Goal: Task Accomplishment & Management: Use online tool/utility

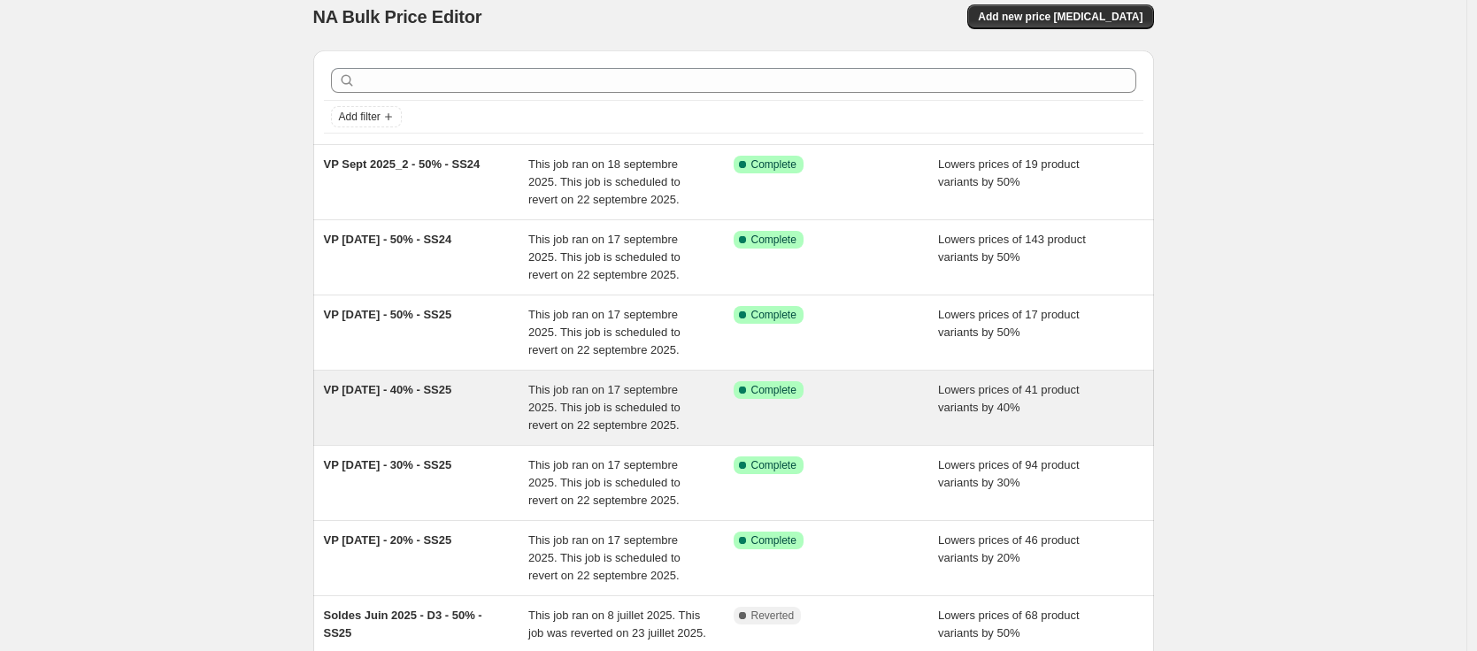
scroll to position [32, 0]
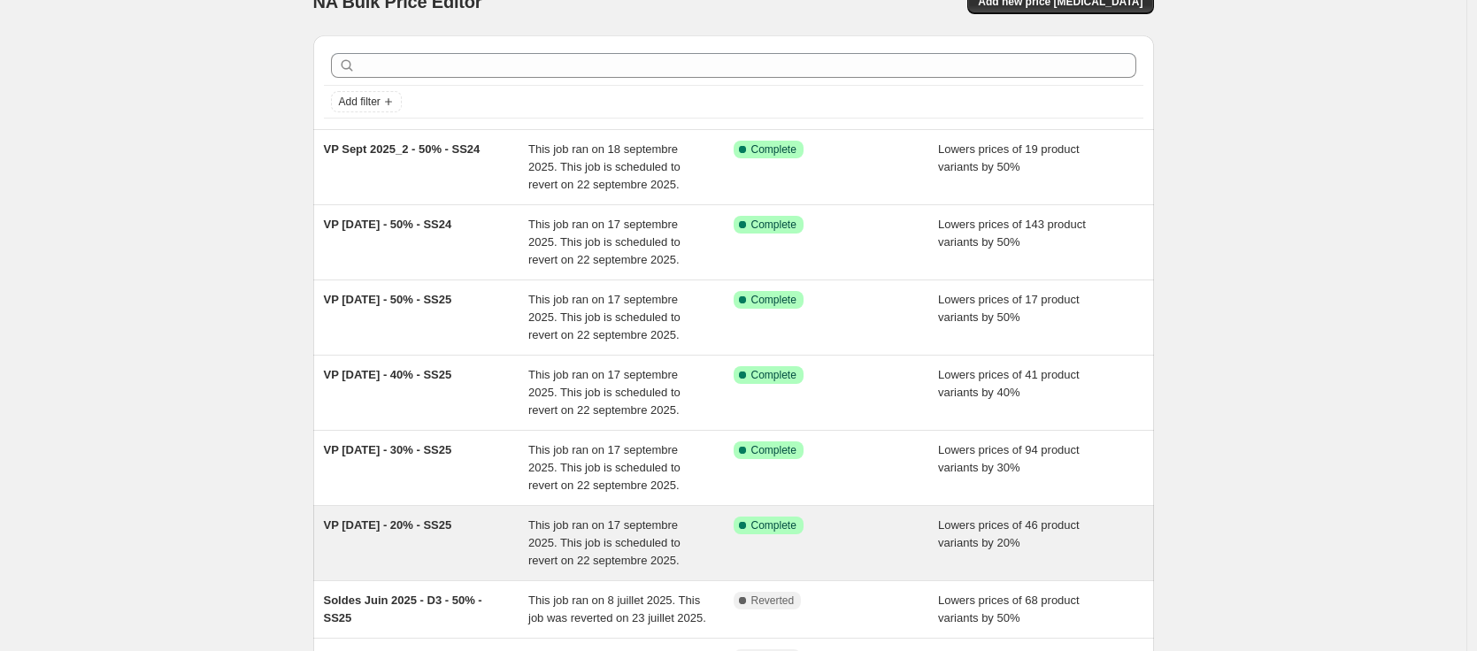
click at [864, 523] on div "Success Complete Complete" at bounding box center [823, 526] width 179 height 18
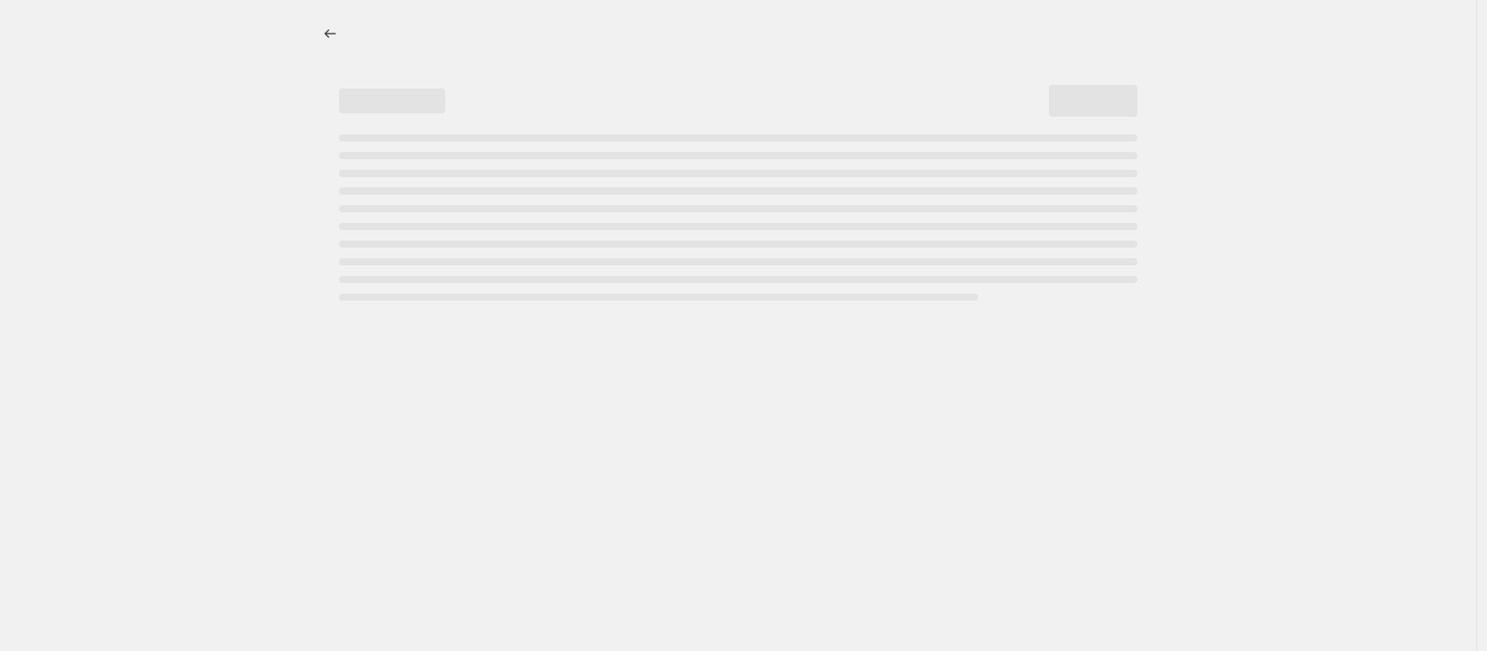
select select "percentage"
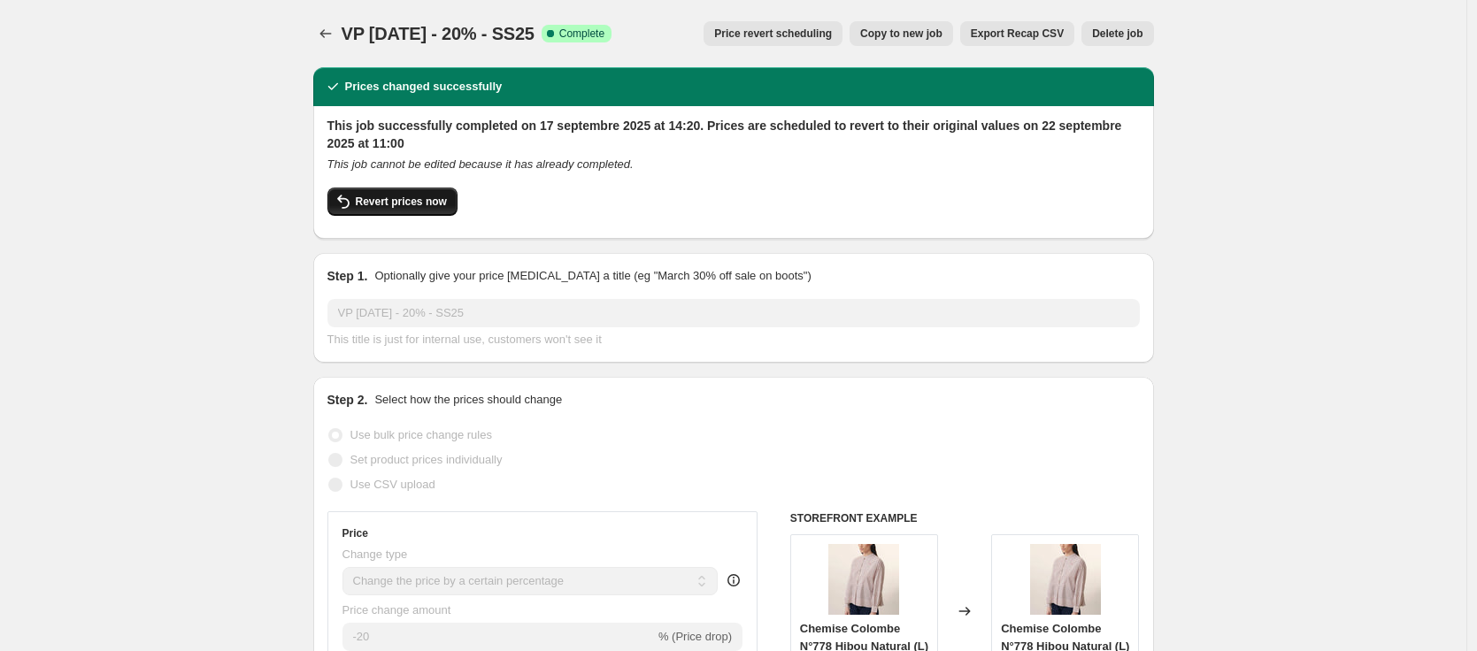
click at [415, 204] on span "Revert prices now" at bounding box center [401, 202] width 91 height 14
checkbox input "false"
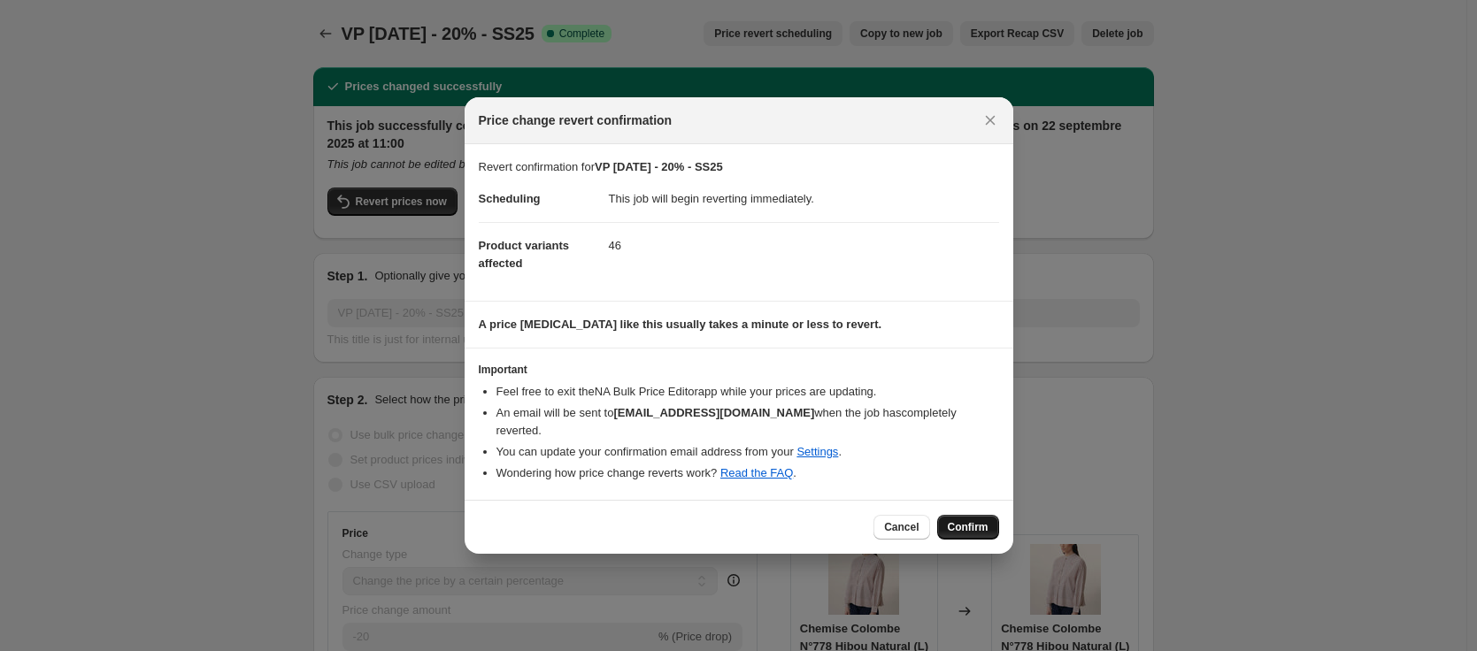
click at [961, 522] on span "Confirm" at bounding box center [968, 527] width 41 height 14
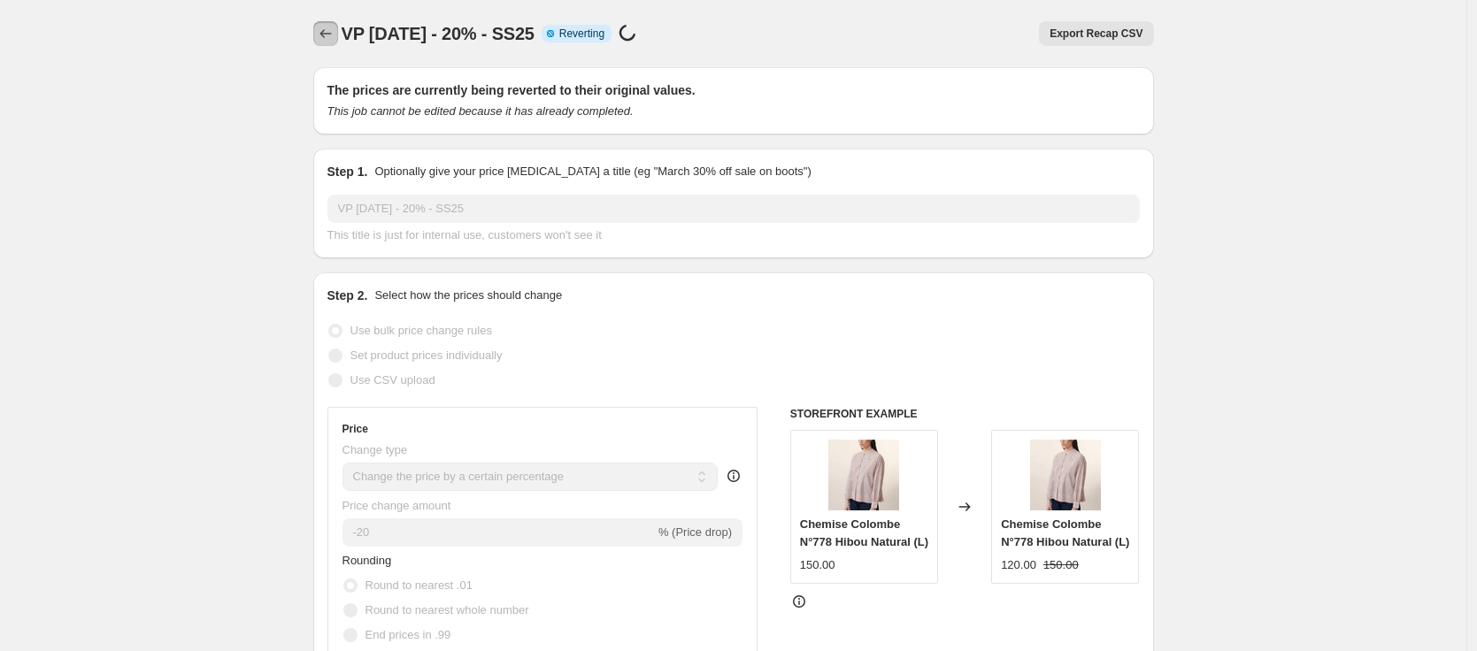
click at [327, 38] on icon "Price change jobs" at bounding box center [326, 34] width 18 height 18
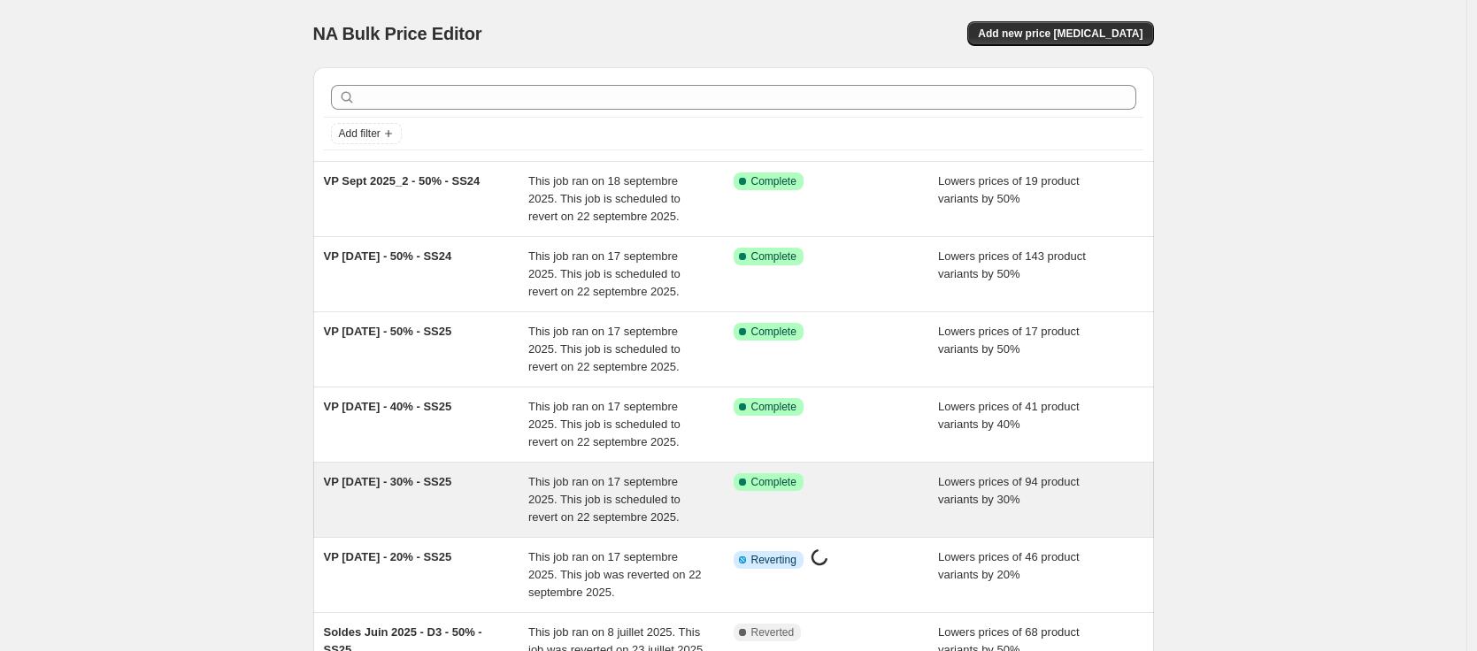
click at [511, 473] on div "VP Sept 2025 - 30% - SS25" at bounding box center [426, 499] width 205 height 53
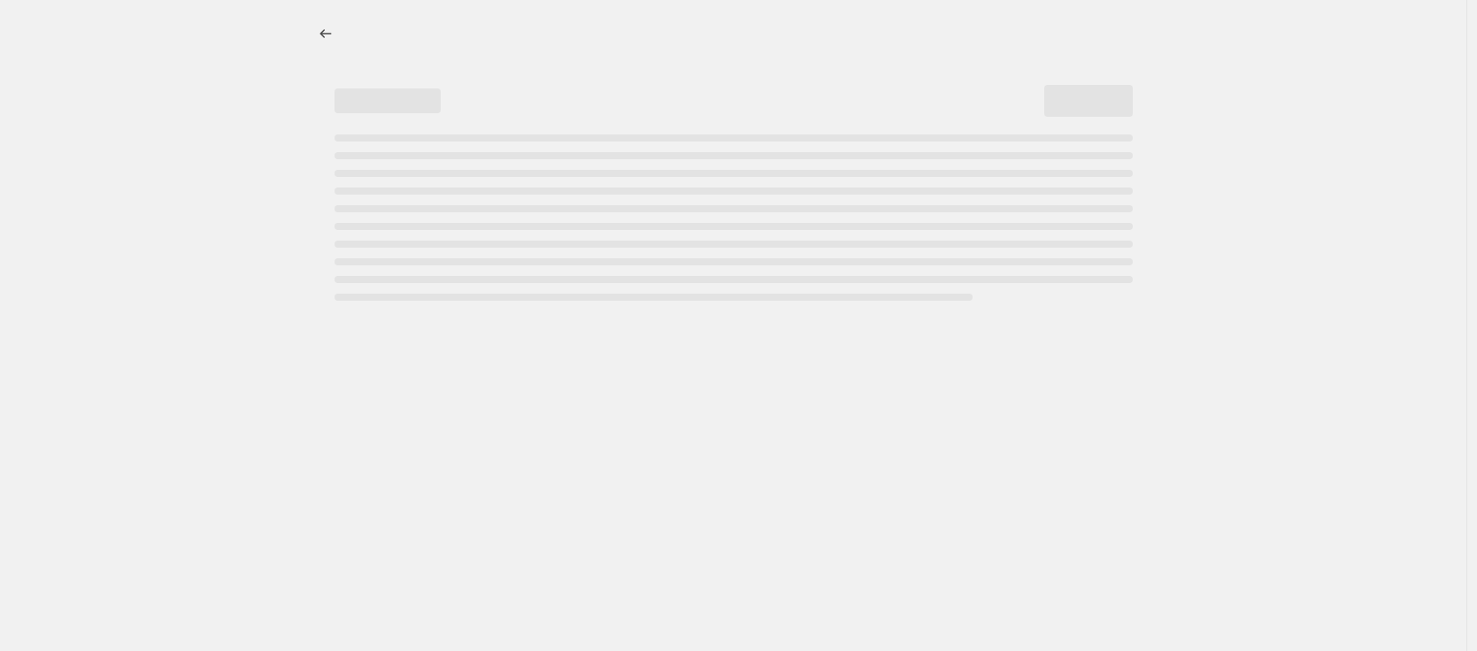
select select "percentage"
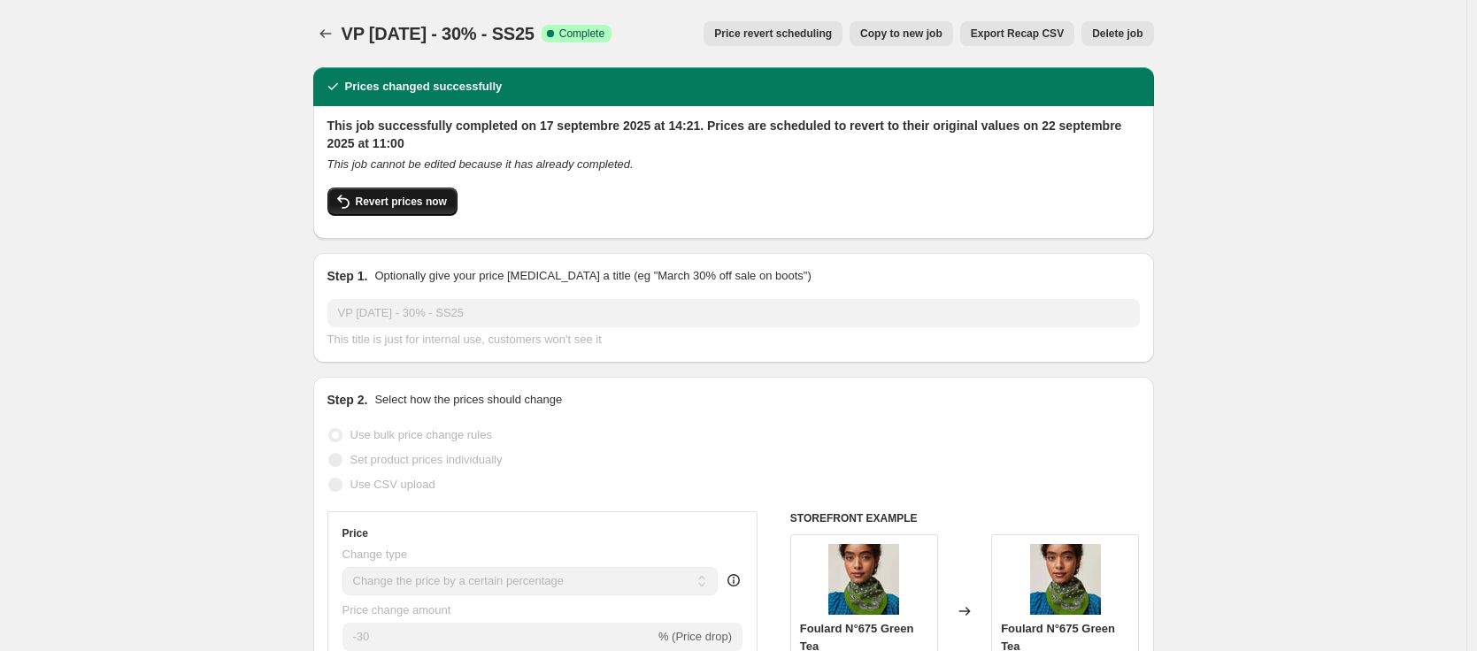
click at [419, 203] on span "Revert prices now" at bounding box center [401, 202] width 91 height 14
checkbox input "false"
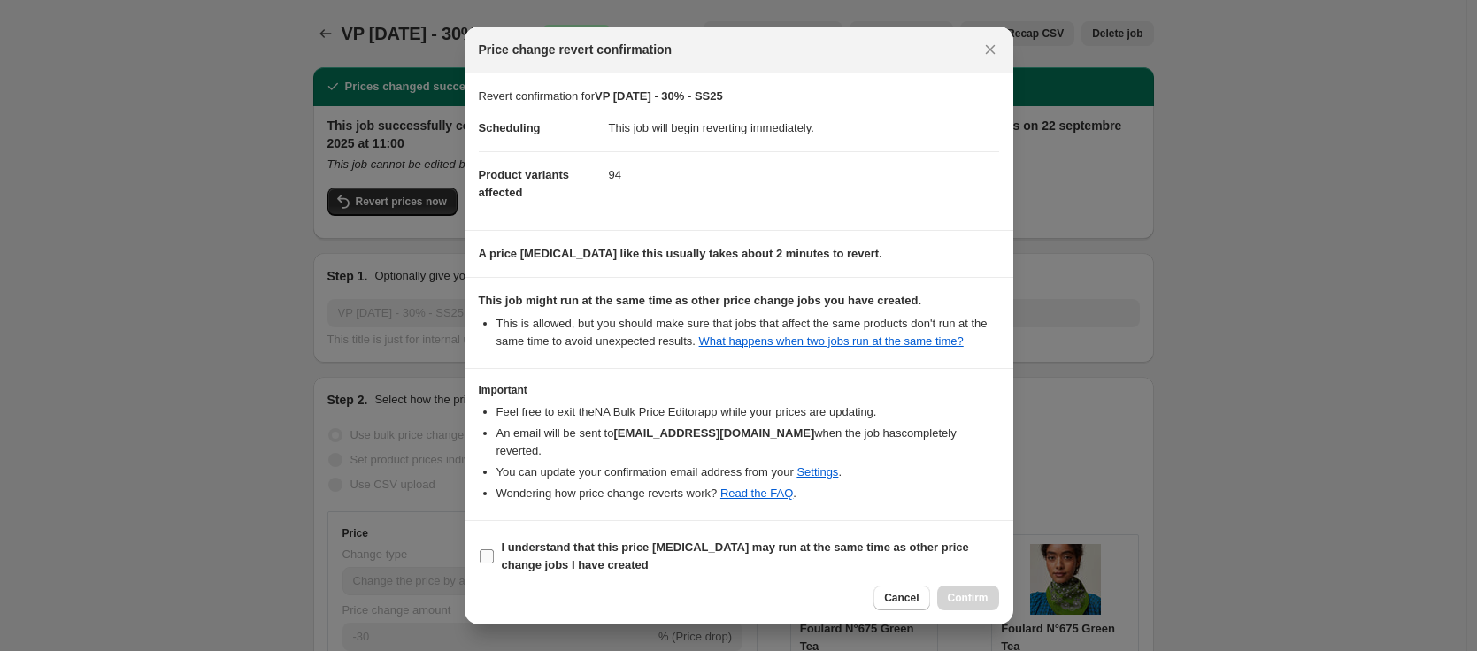
scroll to position [4, 0]
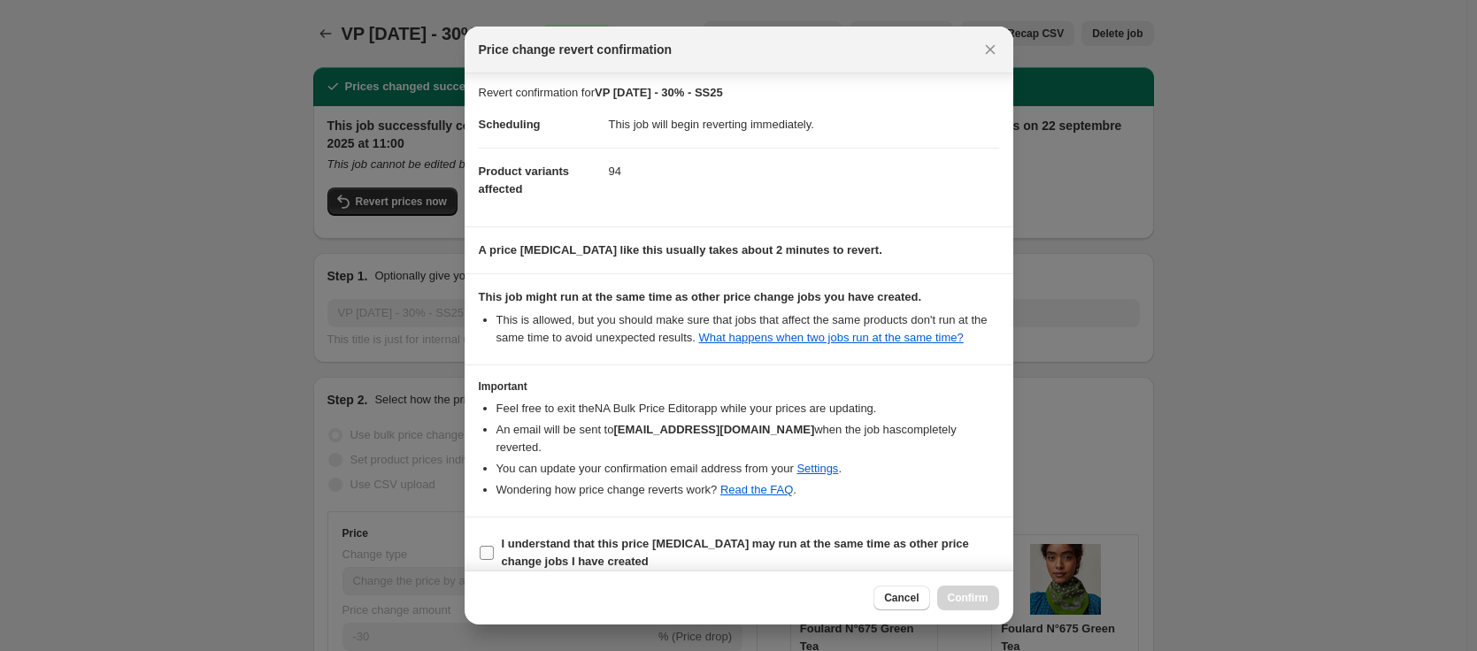
click at [704, 550] on b "I understand that this price change job may run at the same time as other price…" at bounding box center [735, 552] width 467 height 31
click at [494, 550] on input "I understand that this price change job may run at the same time as other price…" at bounding box center [487, 553] width 14 height 14
checkbox input "true"
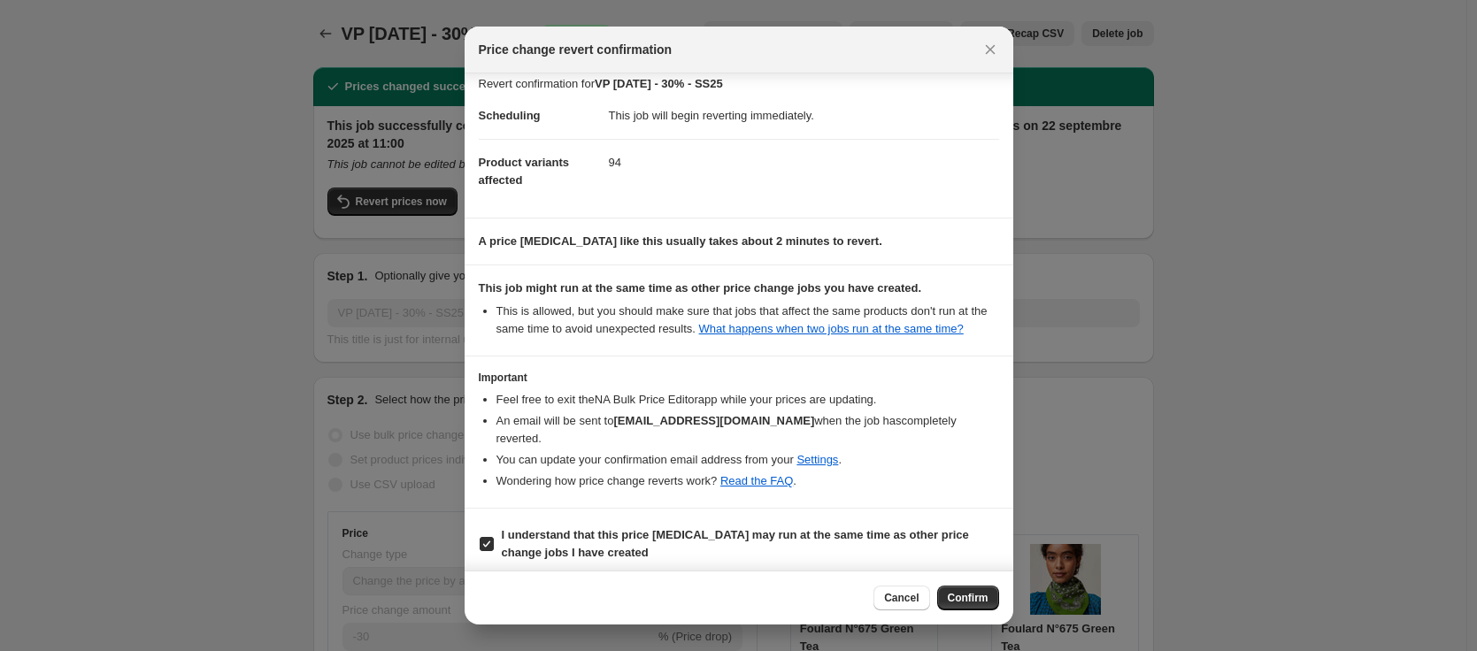
scroll to position [21, 0]
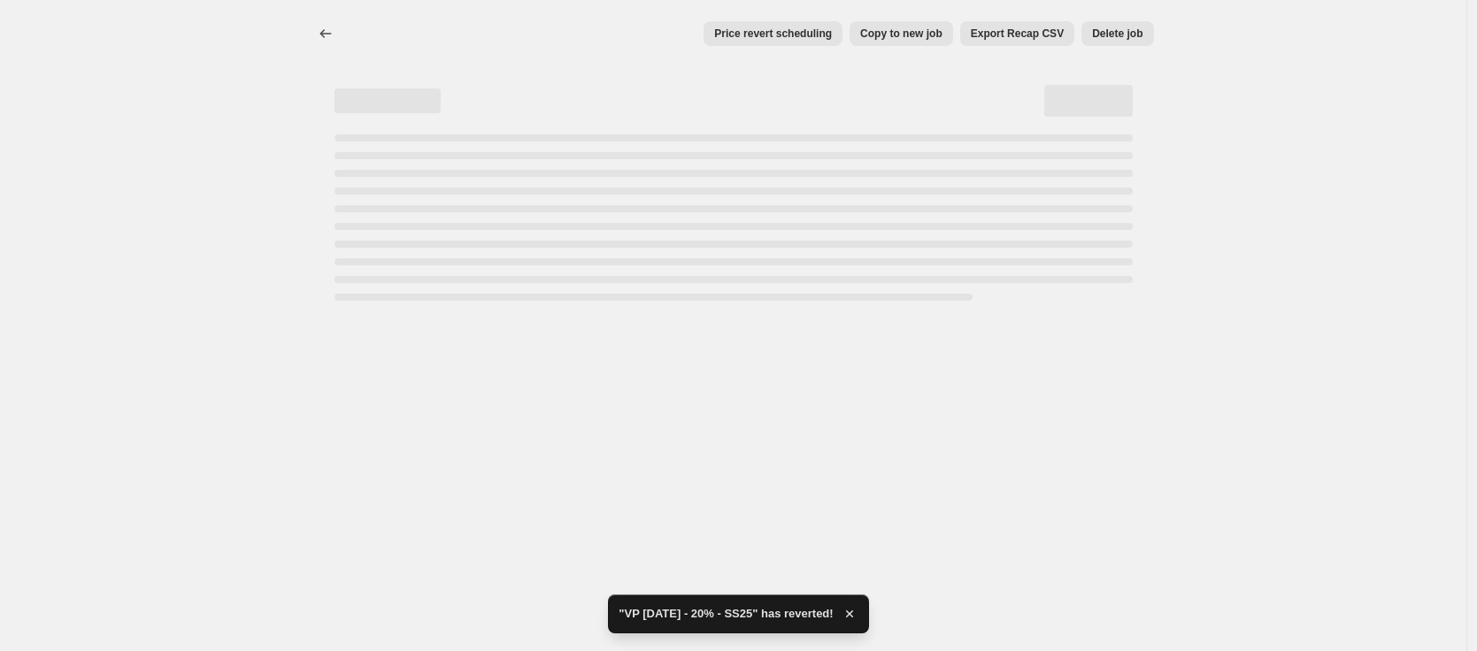
select select "percentage"
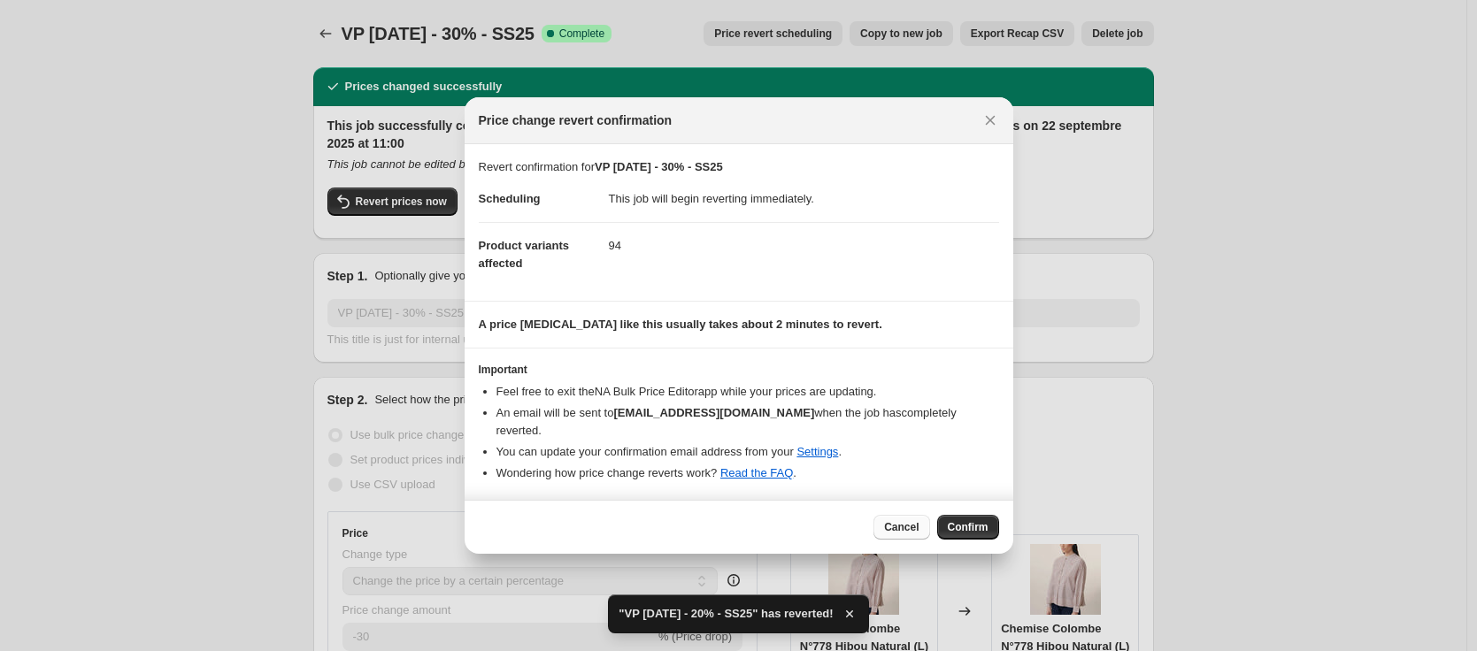
click at [898, 523] on span "Cancel" at bounding box center [901, 527] width 35 height 14
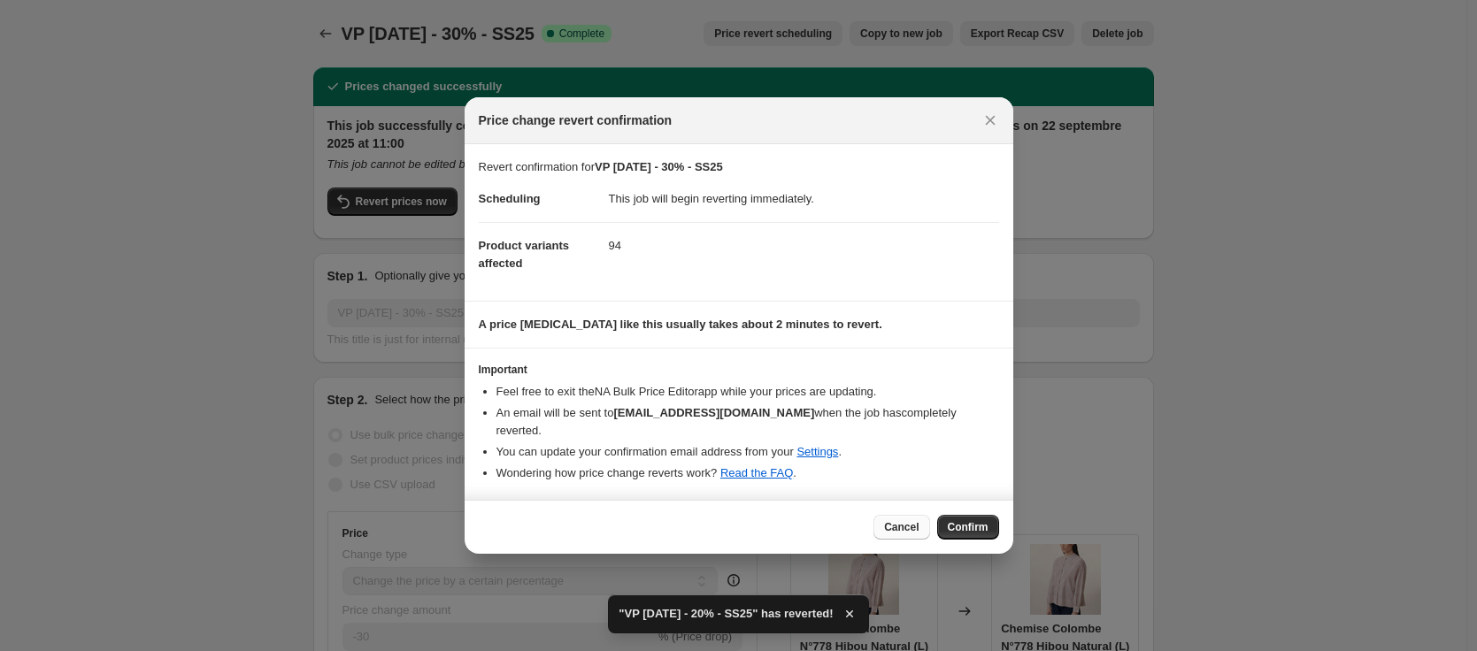
checkbox input "true"
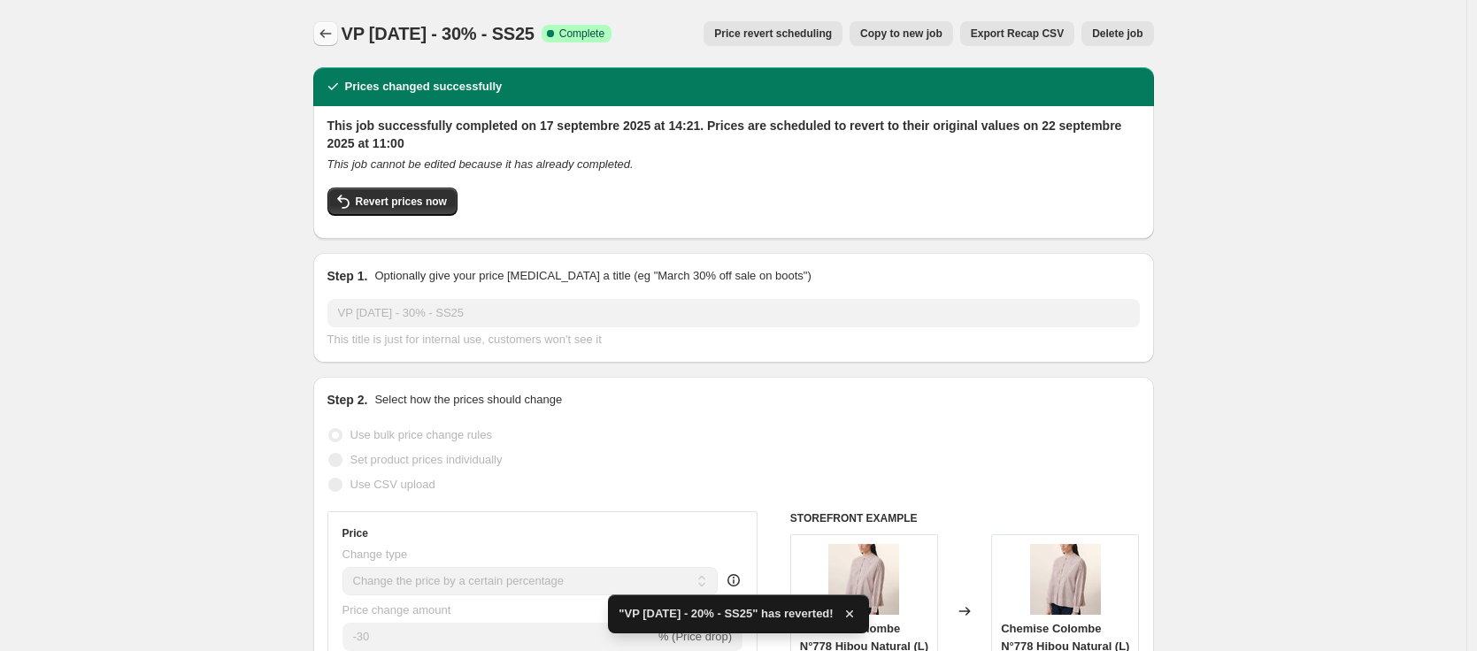
click at [332, 35] on icon "Price change jobs" at bounding box center [326, 34] width 18 height 18
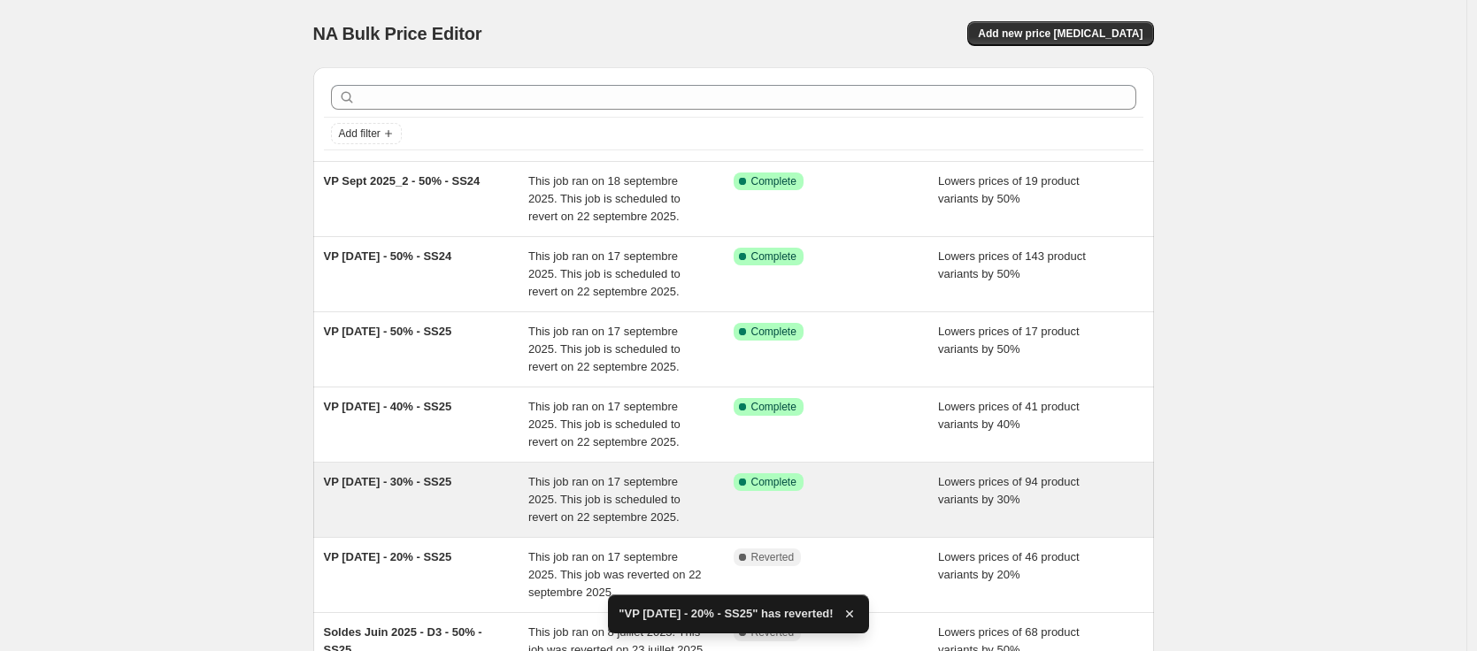
click at [524, 485] on div "VP Sept 2025 - 30% - SS25" at bounding box center [426, 499] width 205 height 53
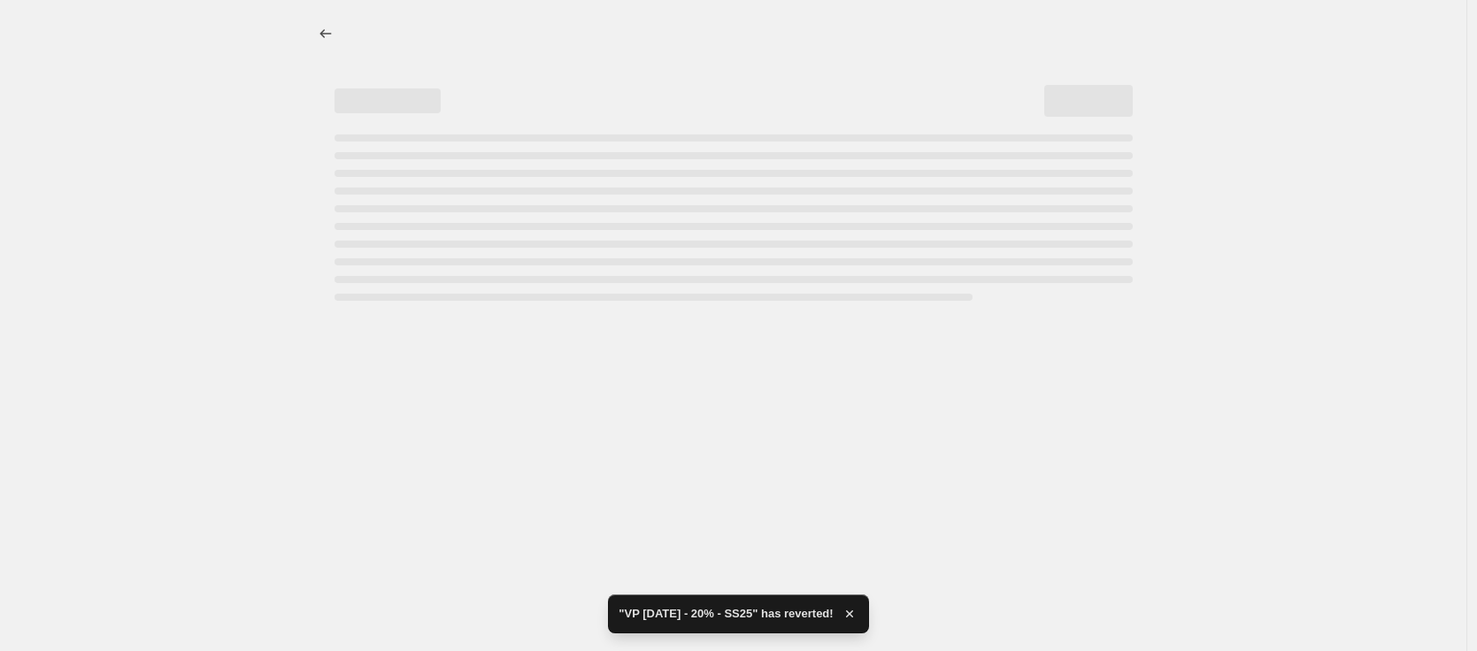
select select "percentage"
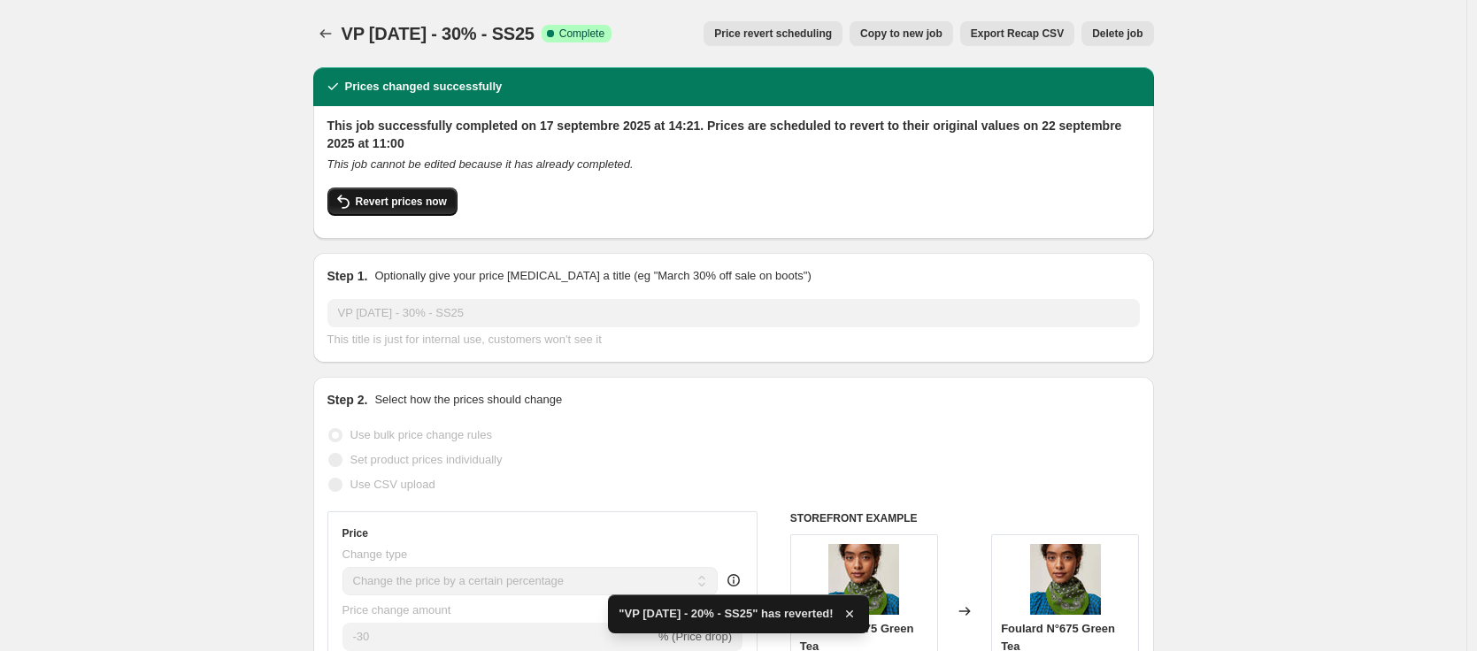
click at [438, 200] on span "Revert prices now" at bounding box center [401, 202] width 91 height 14
checkbox input "false"
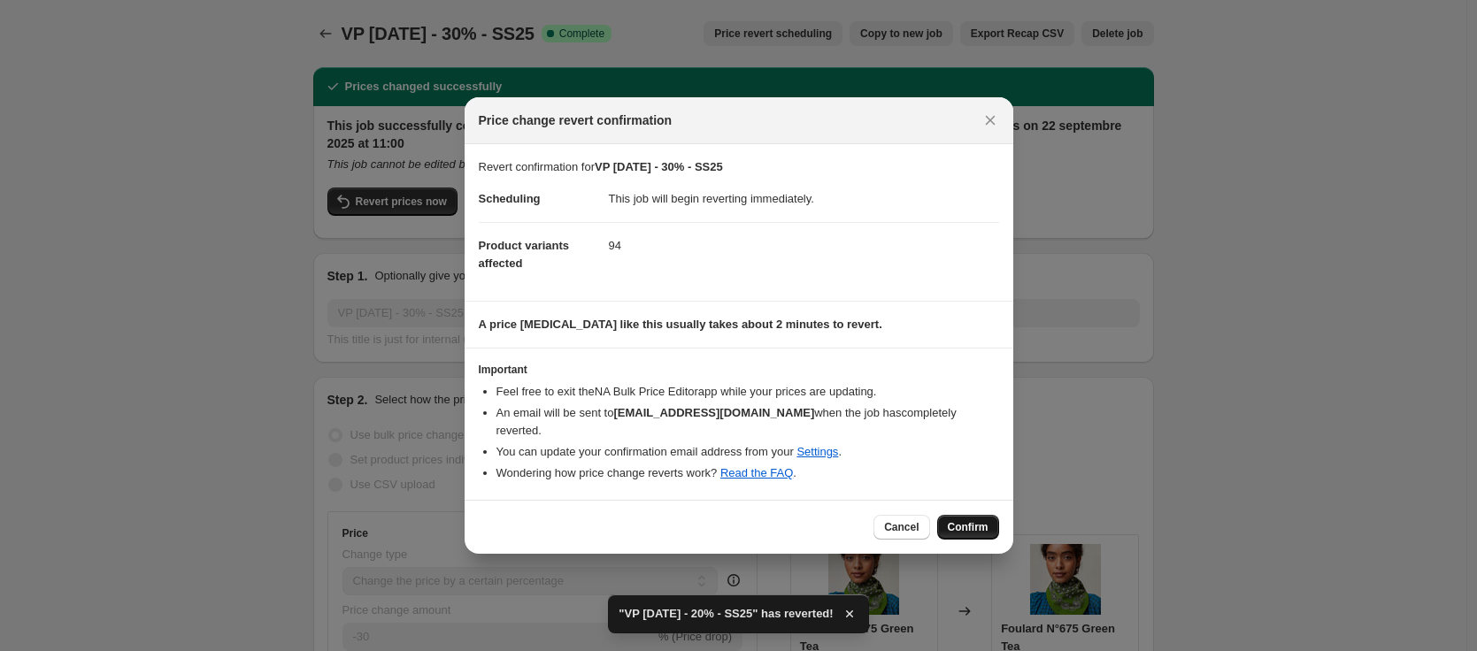
click at [978, 520] on span "Confirm" at bounding box center [968, 527] width 41 height 14
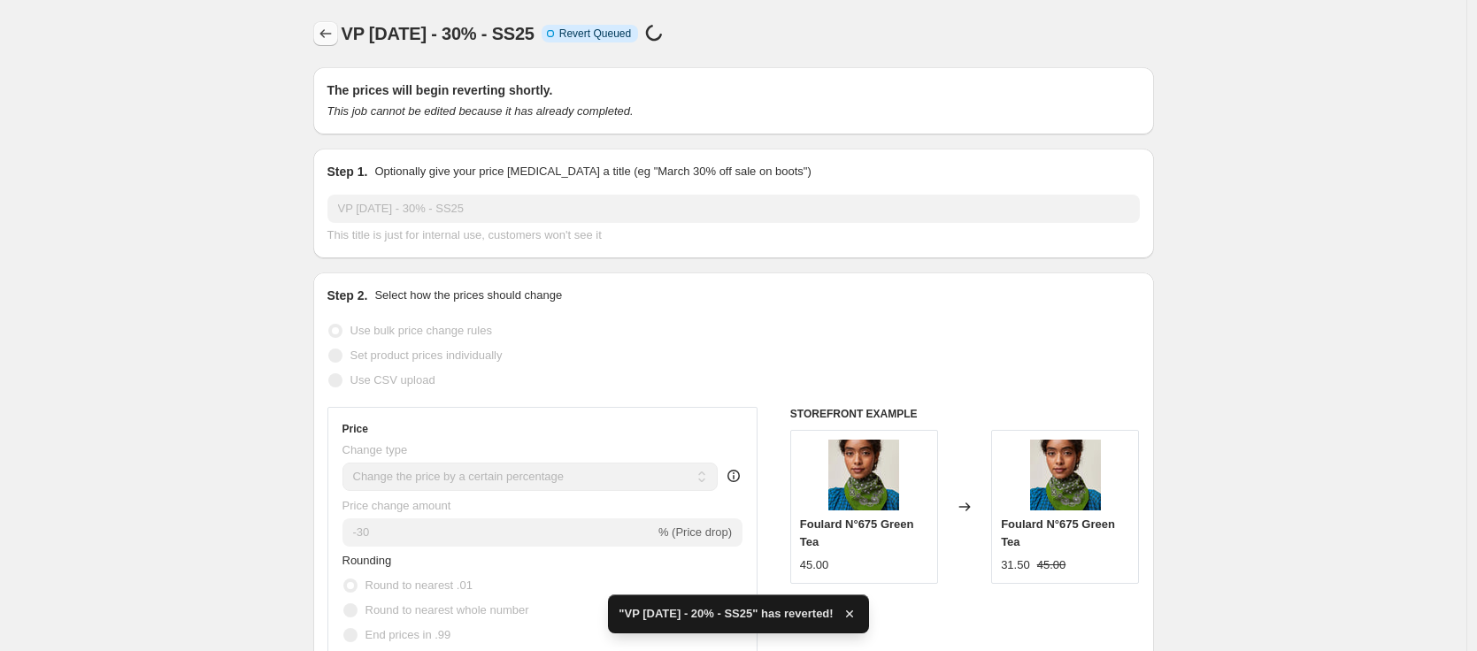
click at [338, 34] on button "Price change jobs" at bounding box center [325, 33] width 25 height 25
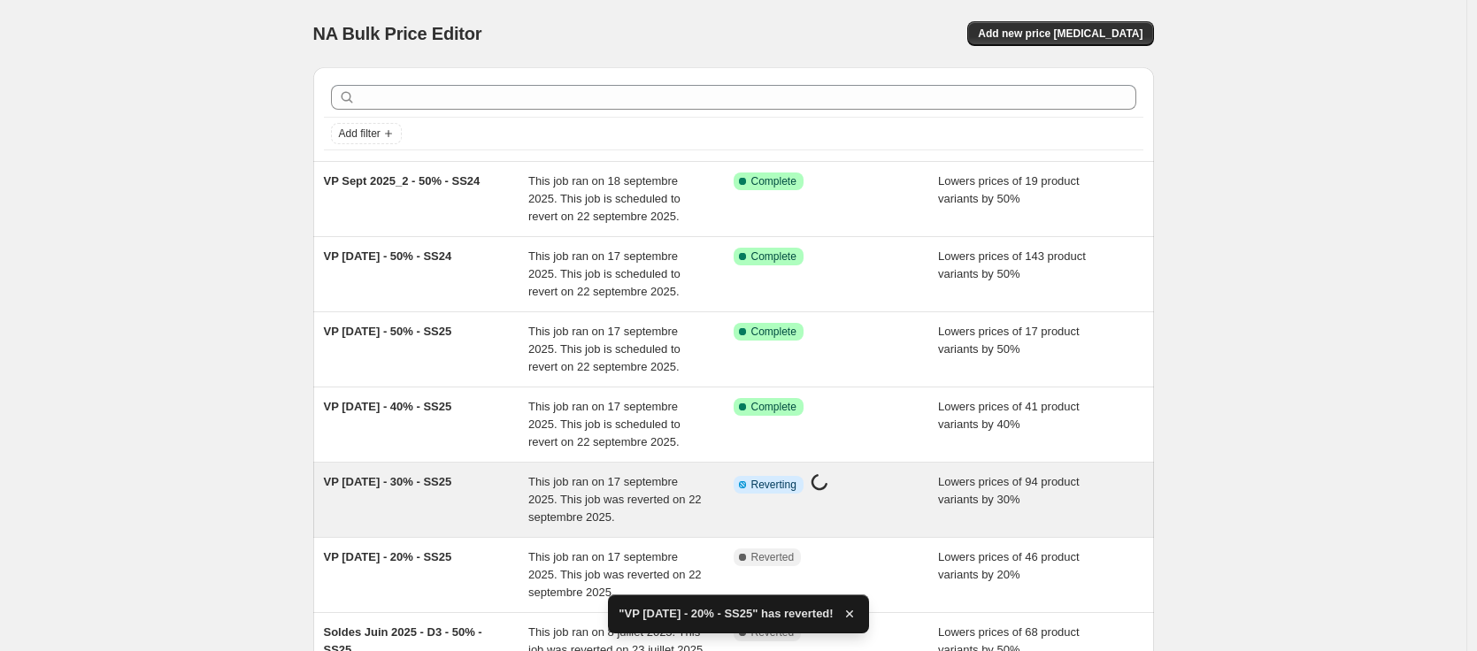
click at [420, 505] on div "VP Sept 2025 - 30% - SS25" at bounding box center [426, 499] width 205 height 53
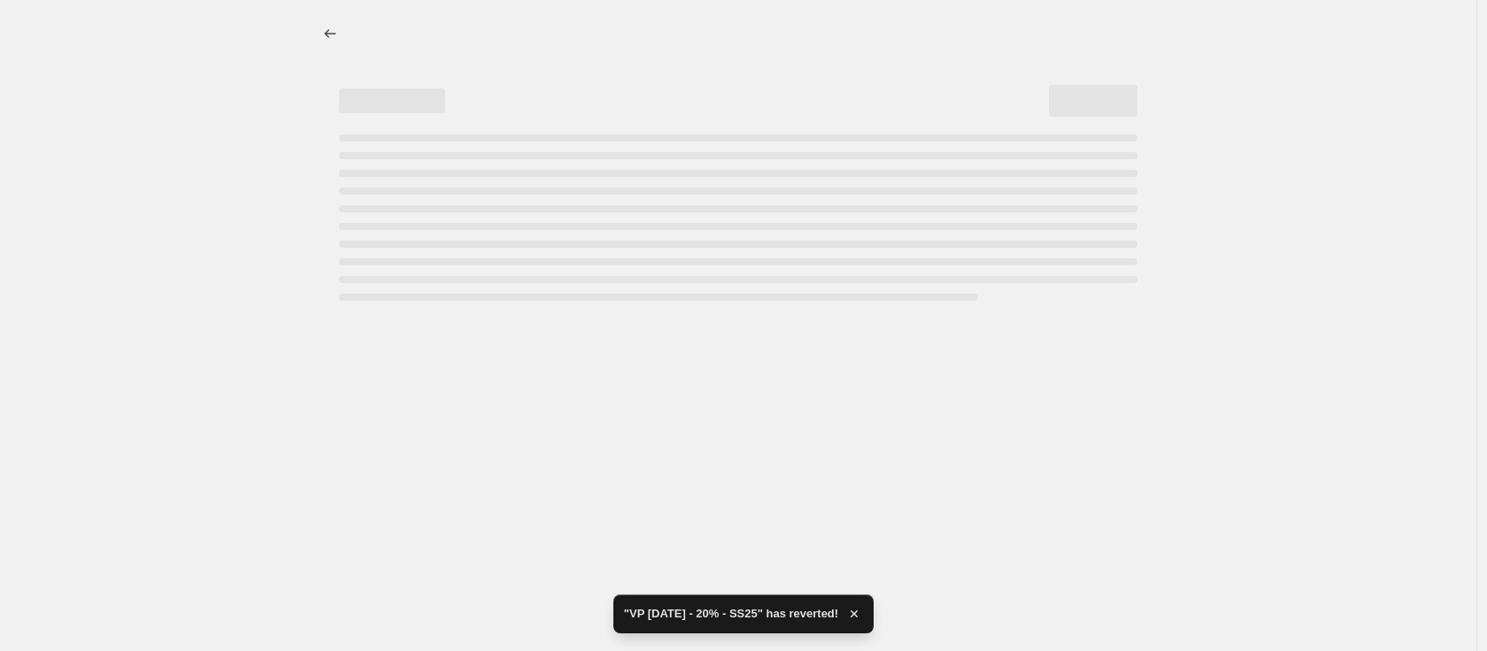
select select "percentage"
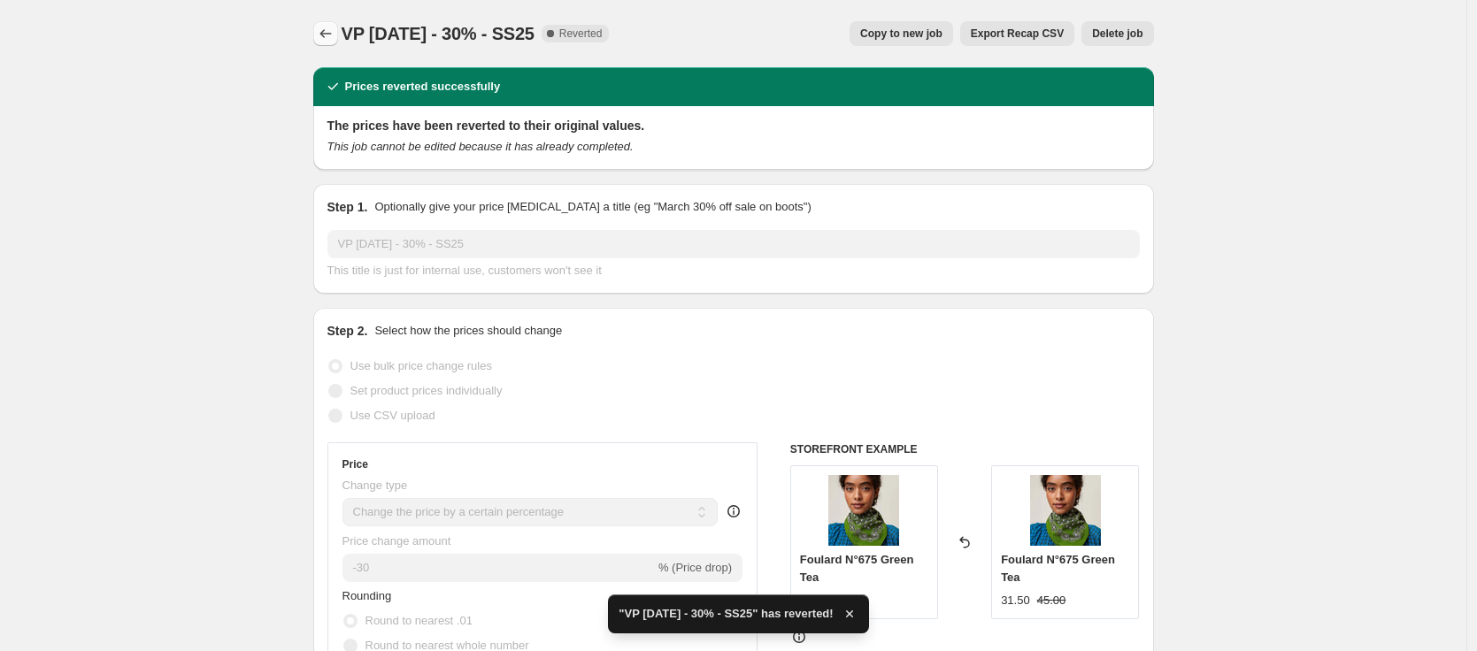
click at [329, 34] on icon "Price change jobs" at bounding box center [326, 34] width 18 height 18
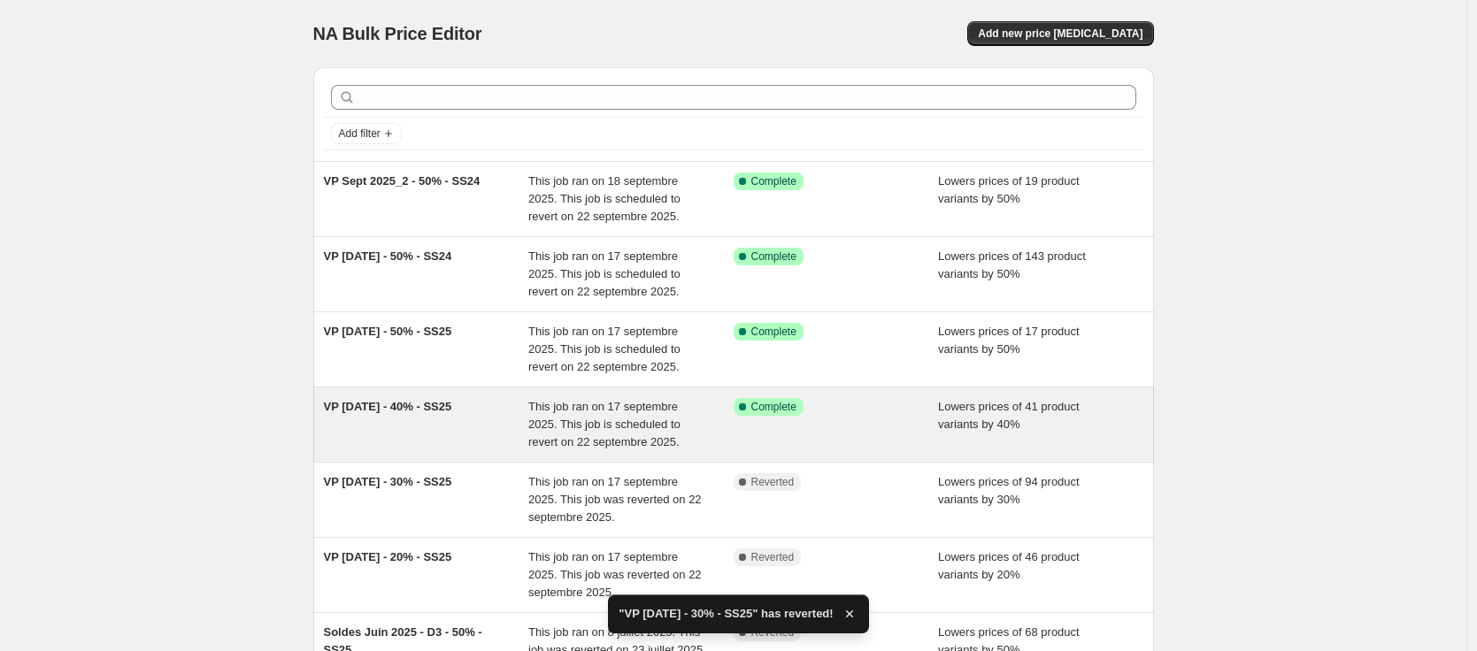
click at [514, 409] on div "VP Sept 2025 - 40% - SS25" at bounding box center [426, 424] width 205 height 53
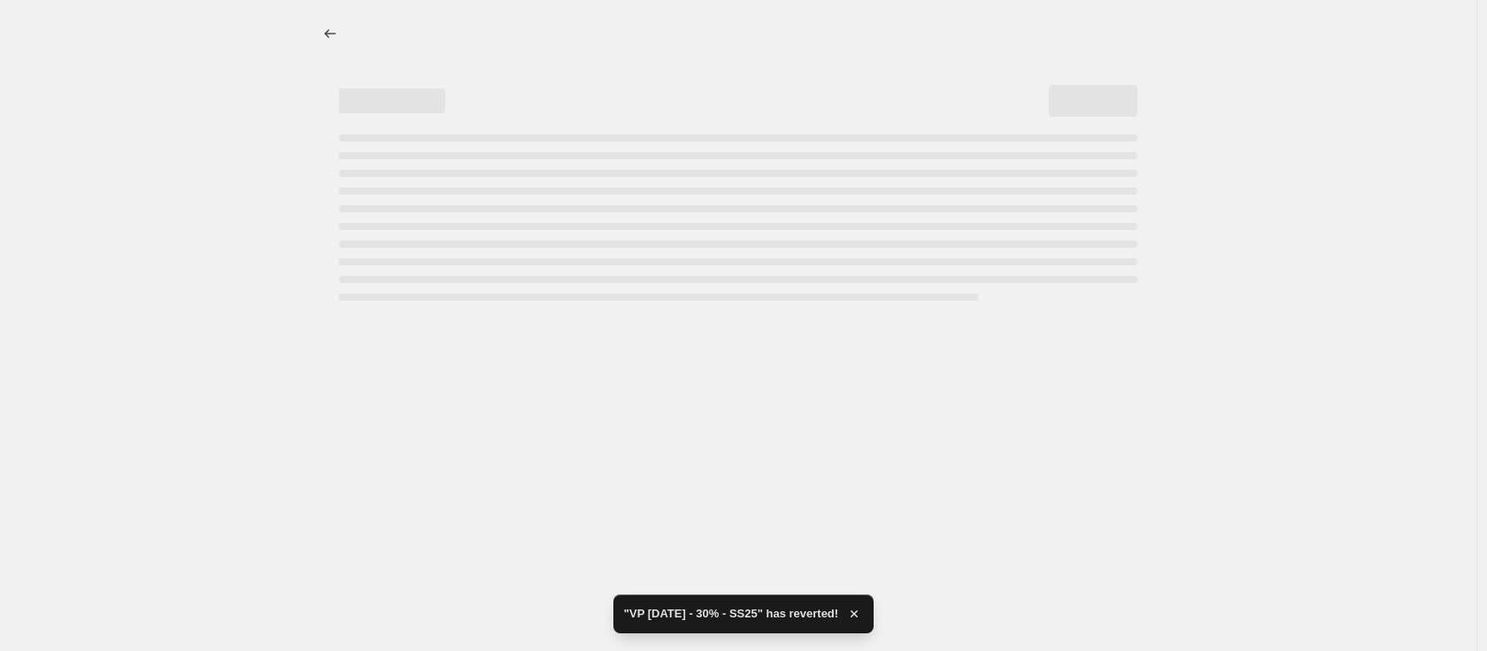
select select "percentage"
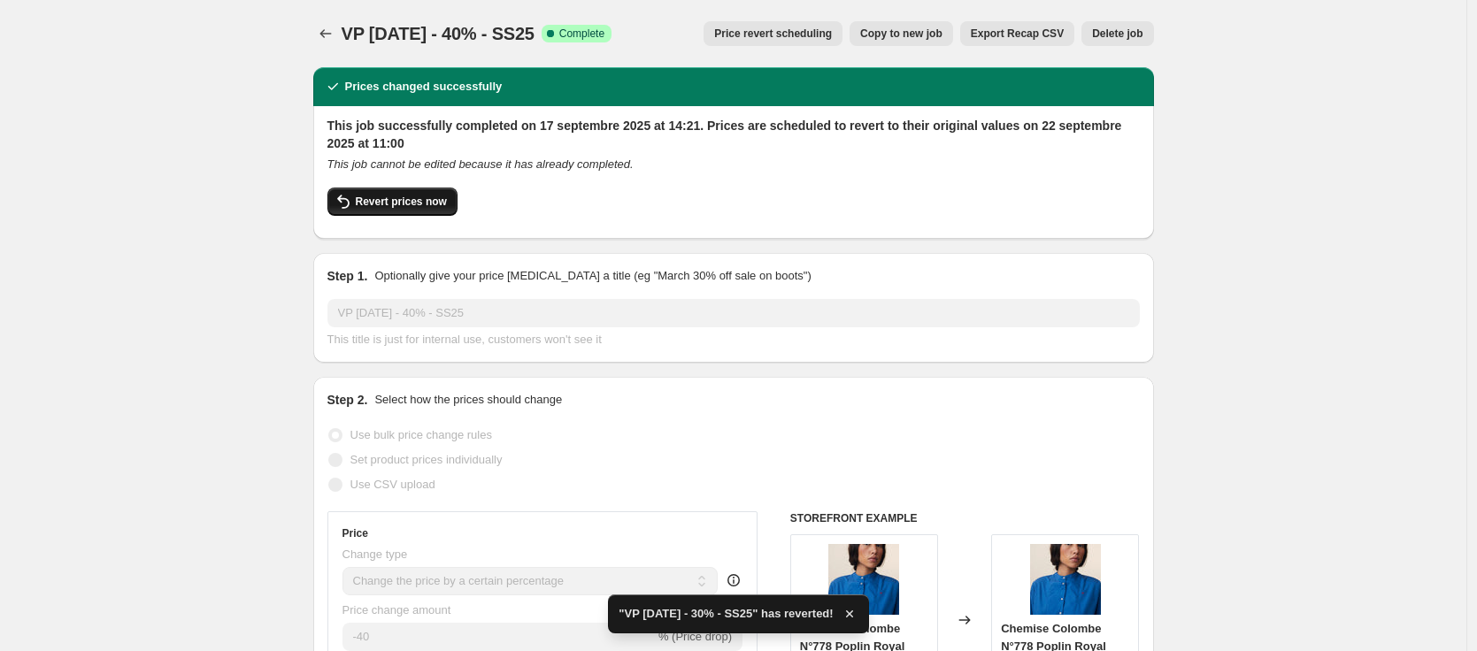
click at [447, 198] on span "Revert prices now" at bounding box center [401, 202] width 91 height 14
checkbox input "false"
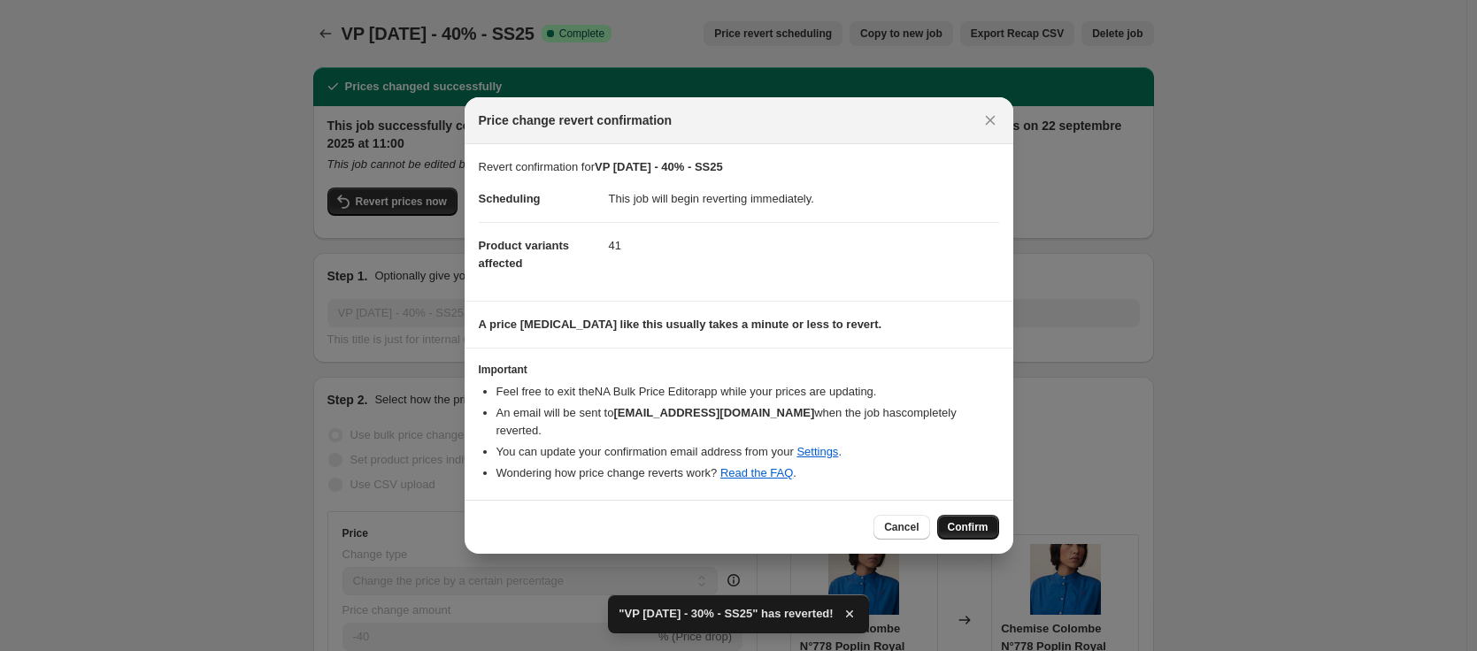
click at [991, 515] on button "Confirm" at bounding box center [968, 527] width 62 height 25
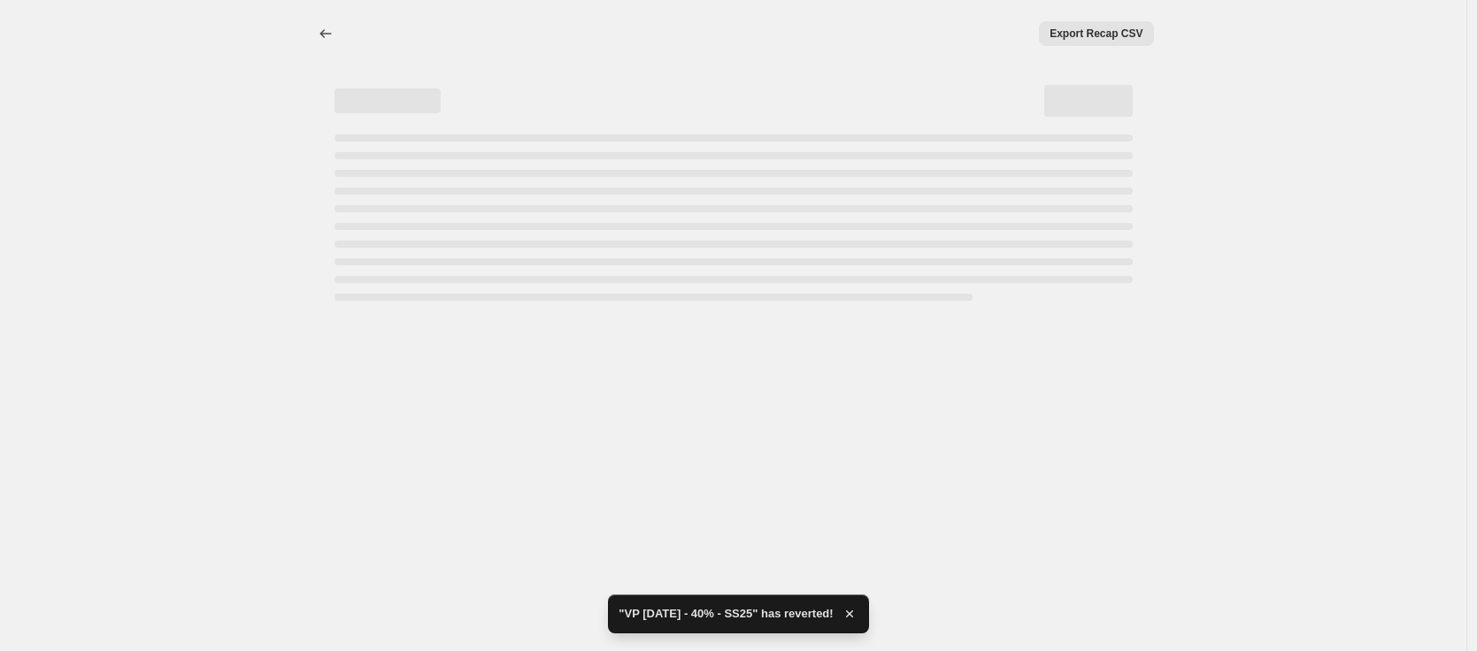
select select "percentage"
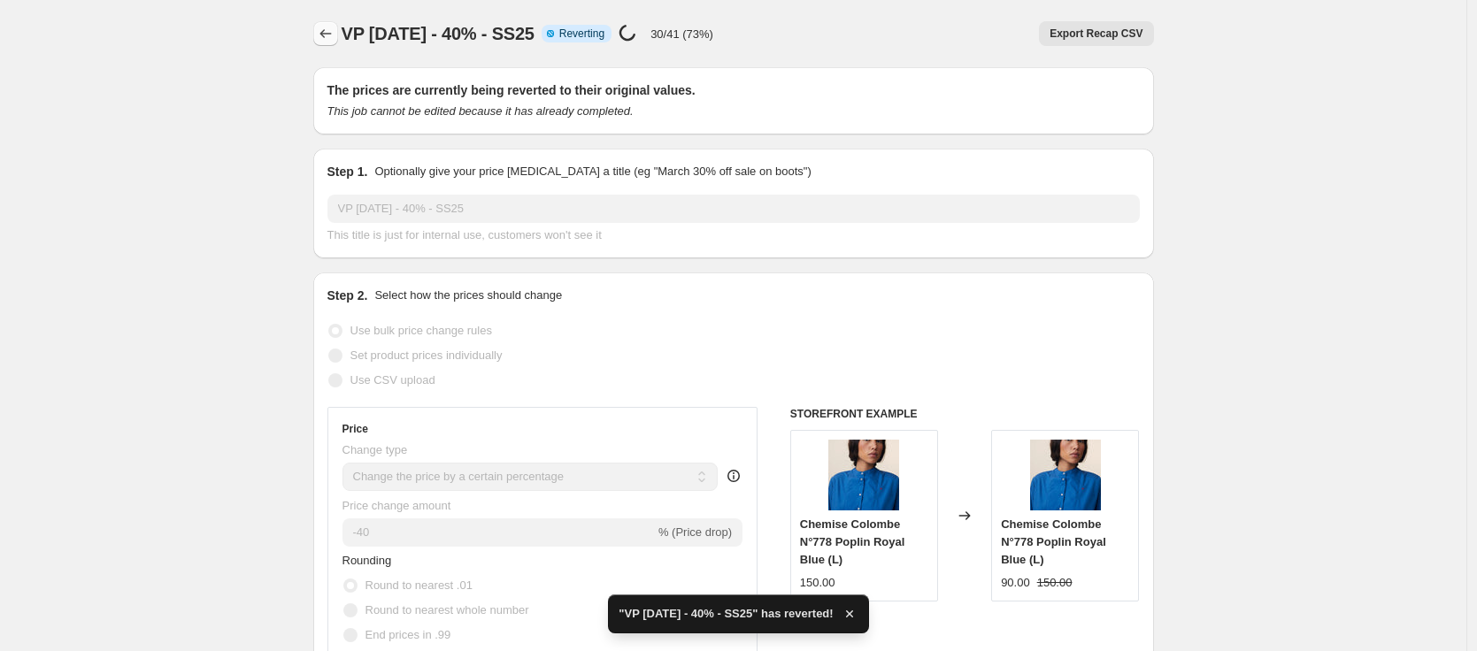
checkbox input "true"
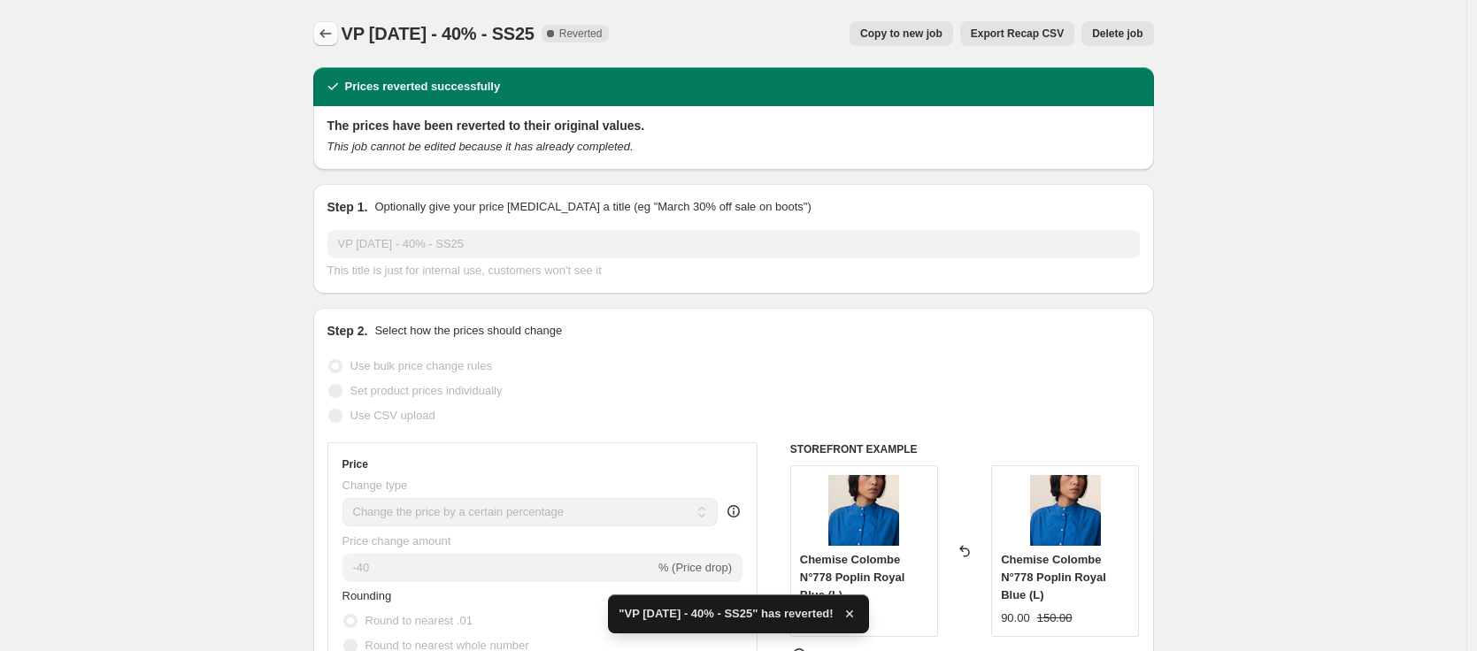
click at [322, 37] on icon "Price change jobs" at bounding box center [326, 34] width 18 height 18
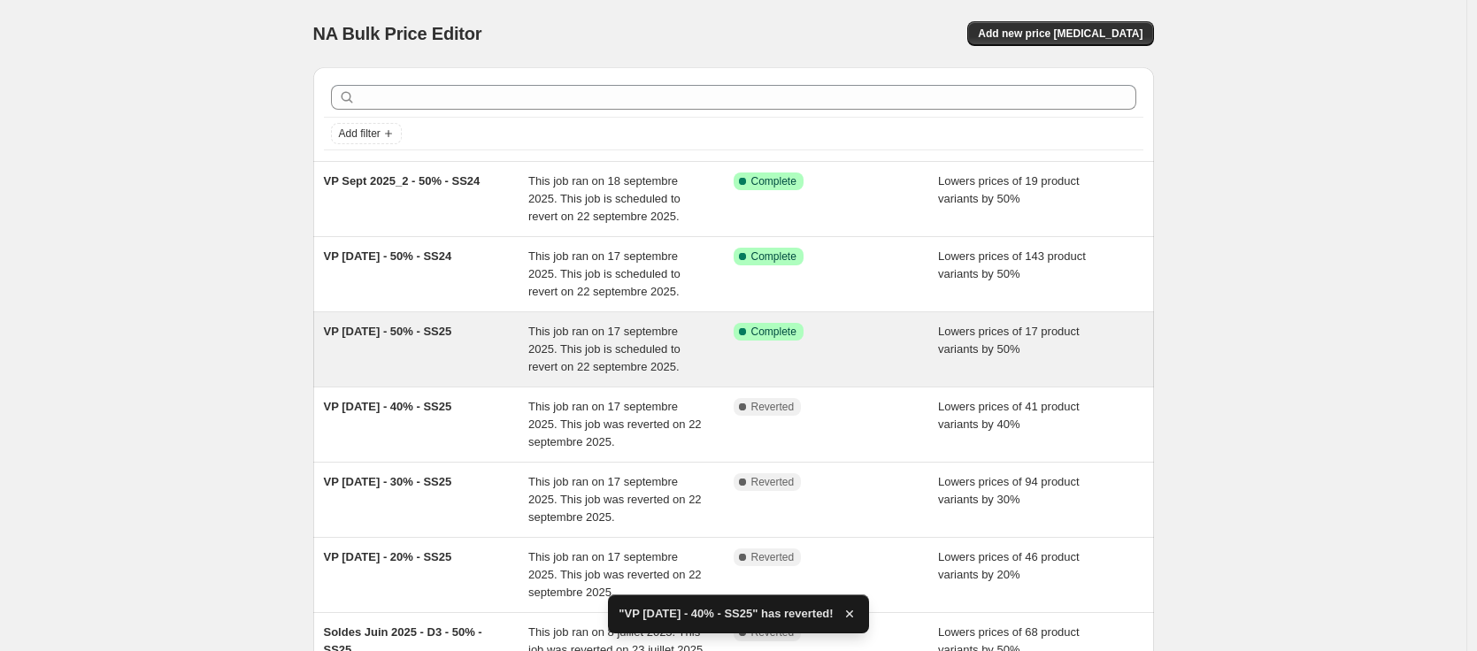
click at [593, 350] on span "This job ran on 17 septembre 2025. This job is scheduled to revert on 22 septem…" at bounding box center [604, 349] width 152 height 49
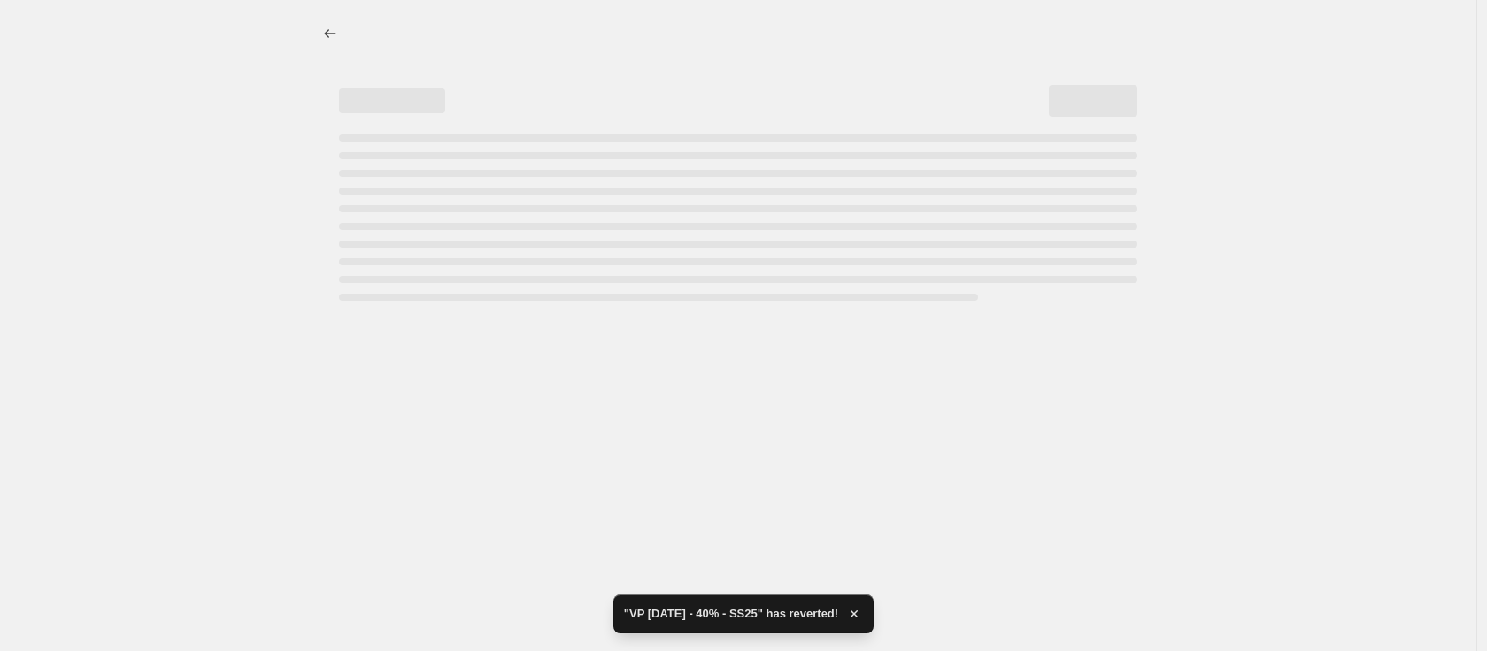
select select "percentage"
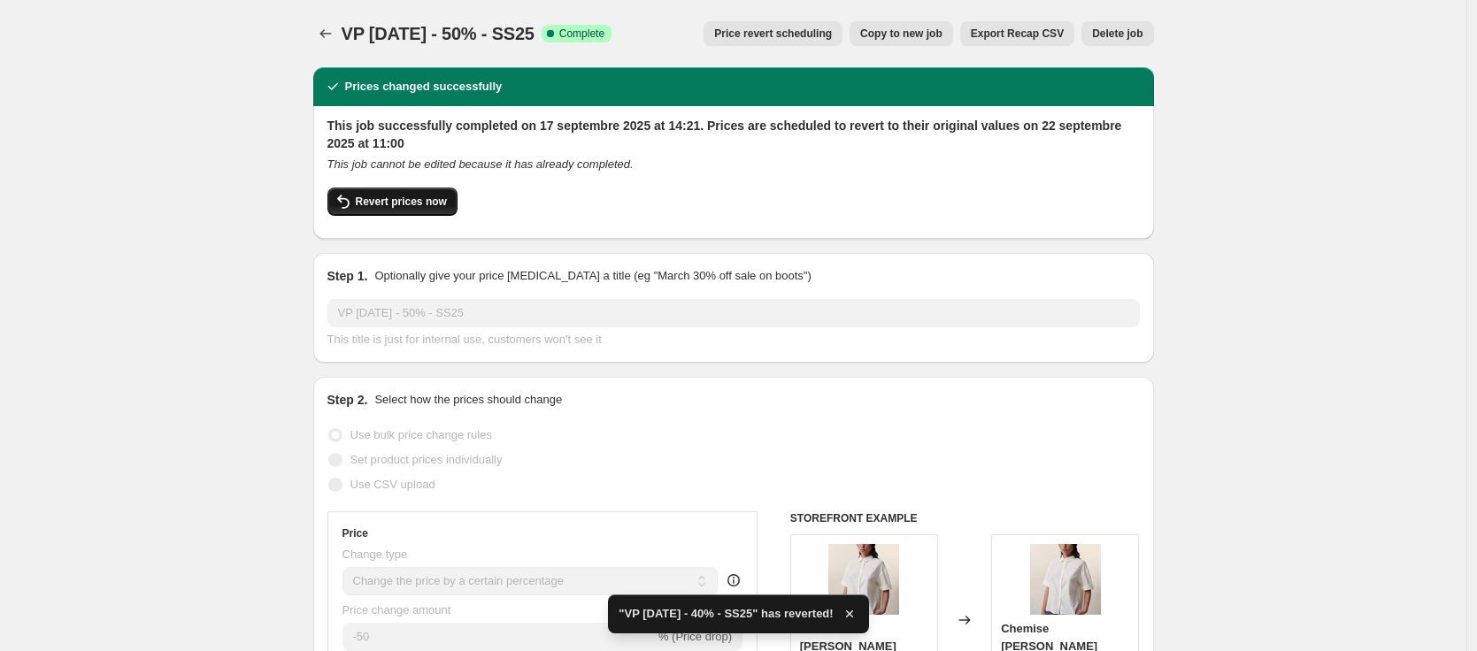
click at [423, 205] on span "Revert prices now" at bounding box center [401, 202] width 91 height 14
checkbox input "false"
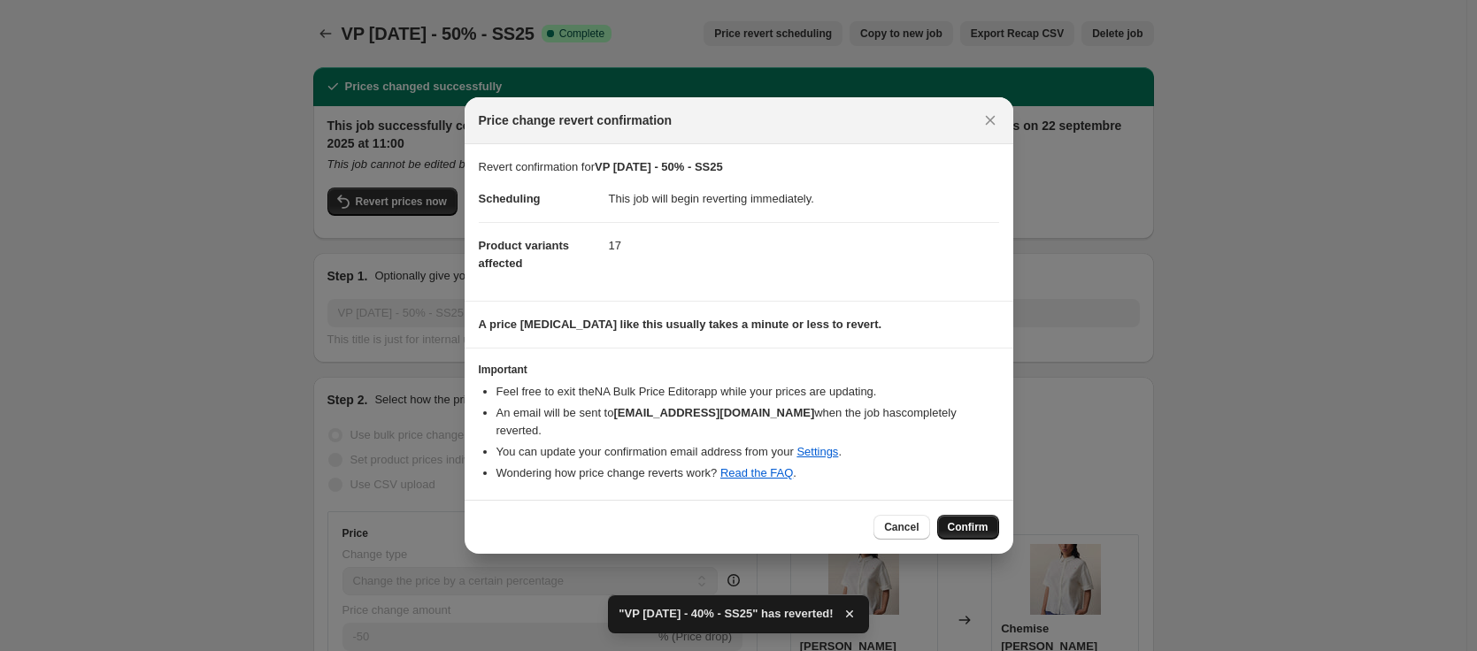
click at [962, 521] on span "Confirm" at bounding box center [968, 527] width 41 height 14
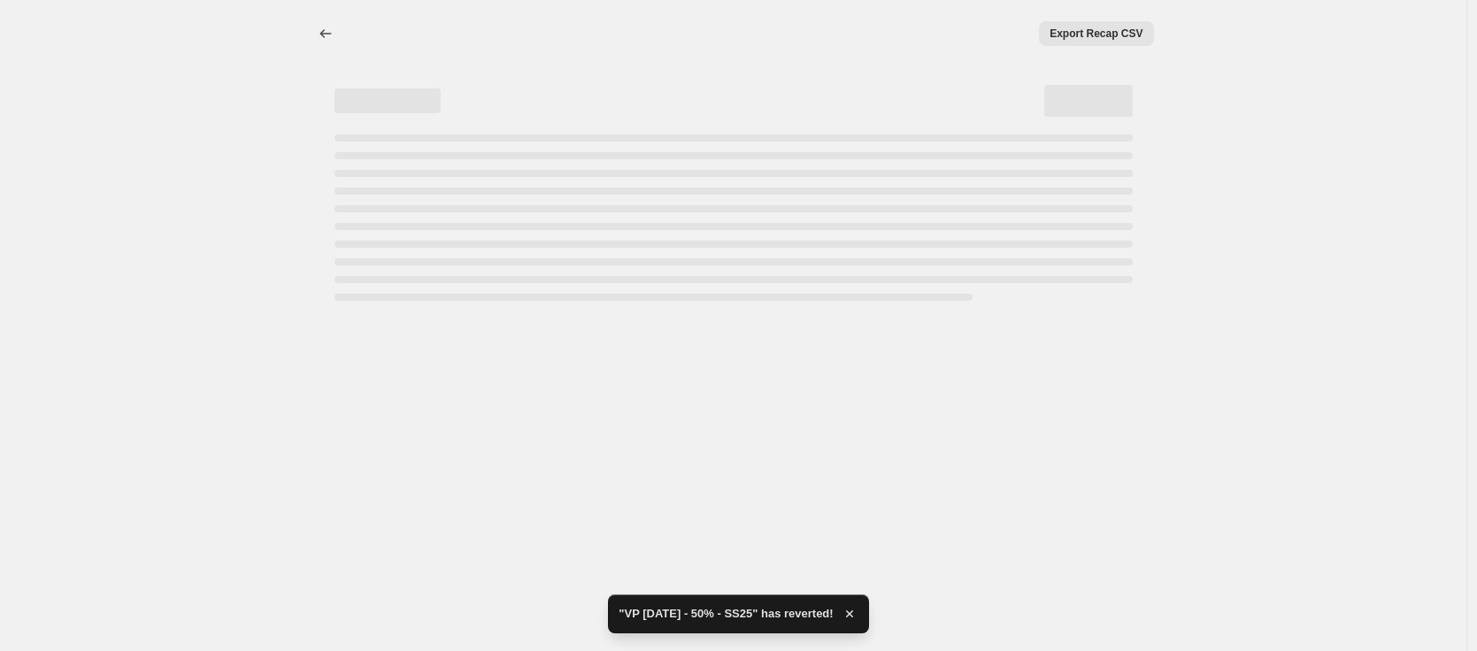
select select "percentage"
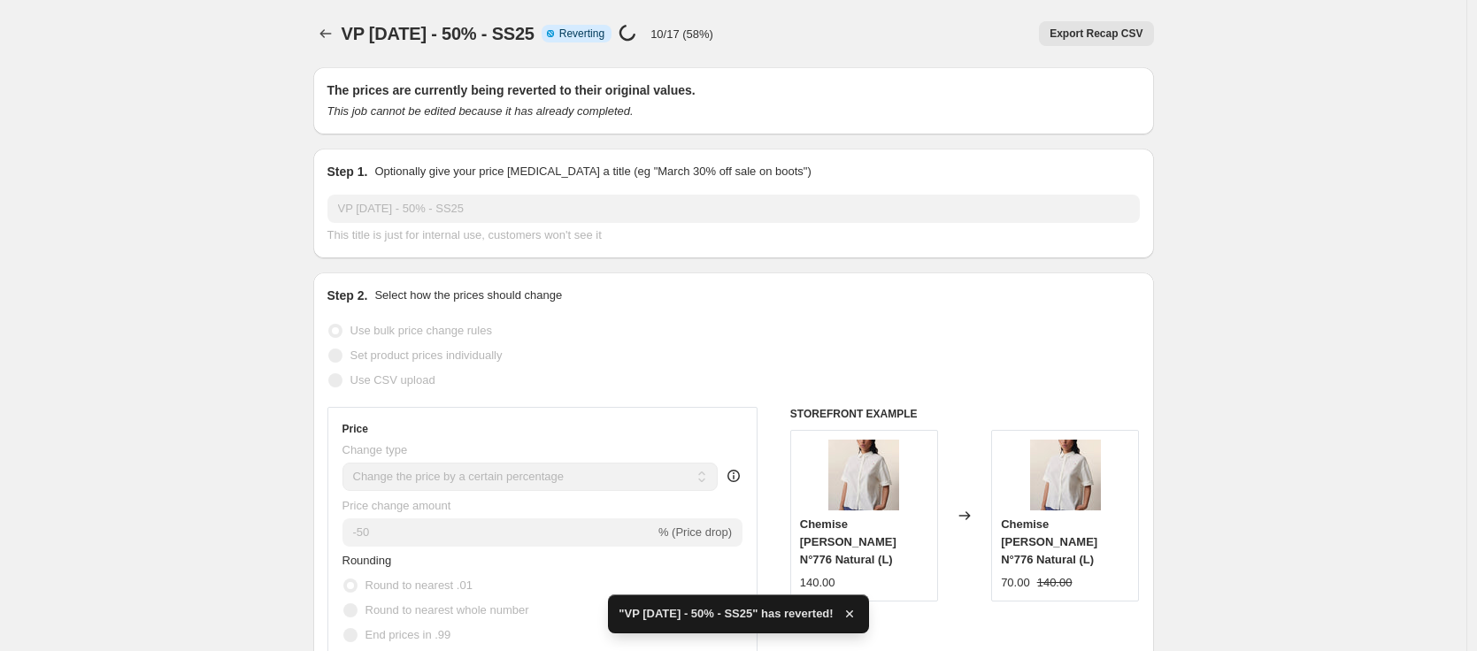
checkbox input "true"
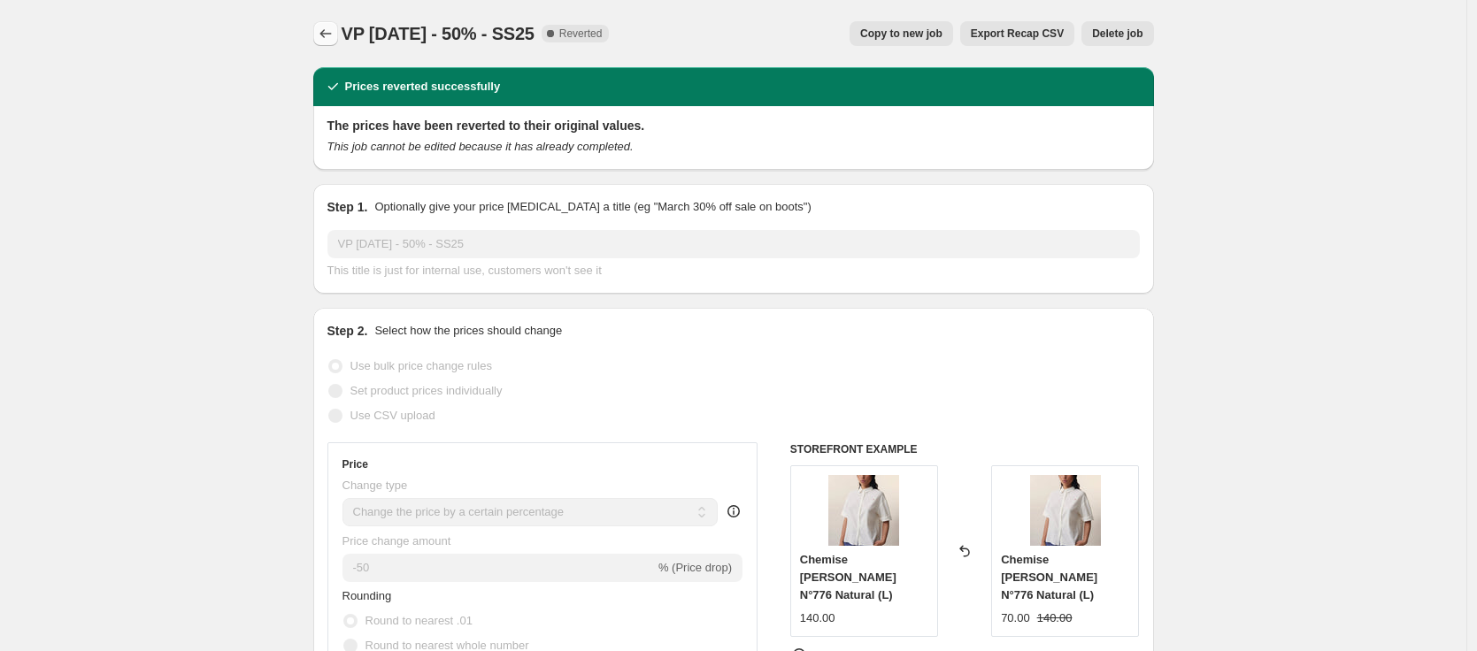
click at [334, 36] on icon "Price change jobs" at bounding box center [326, 34] width 18 height 18
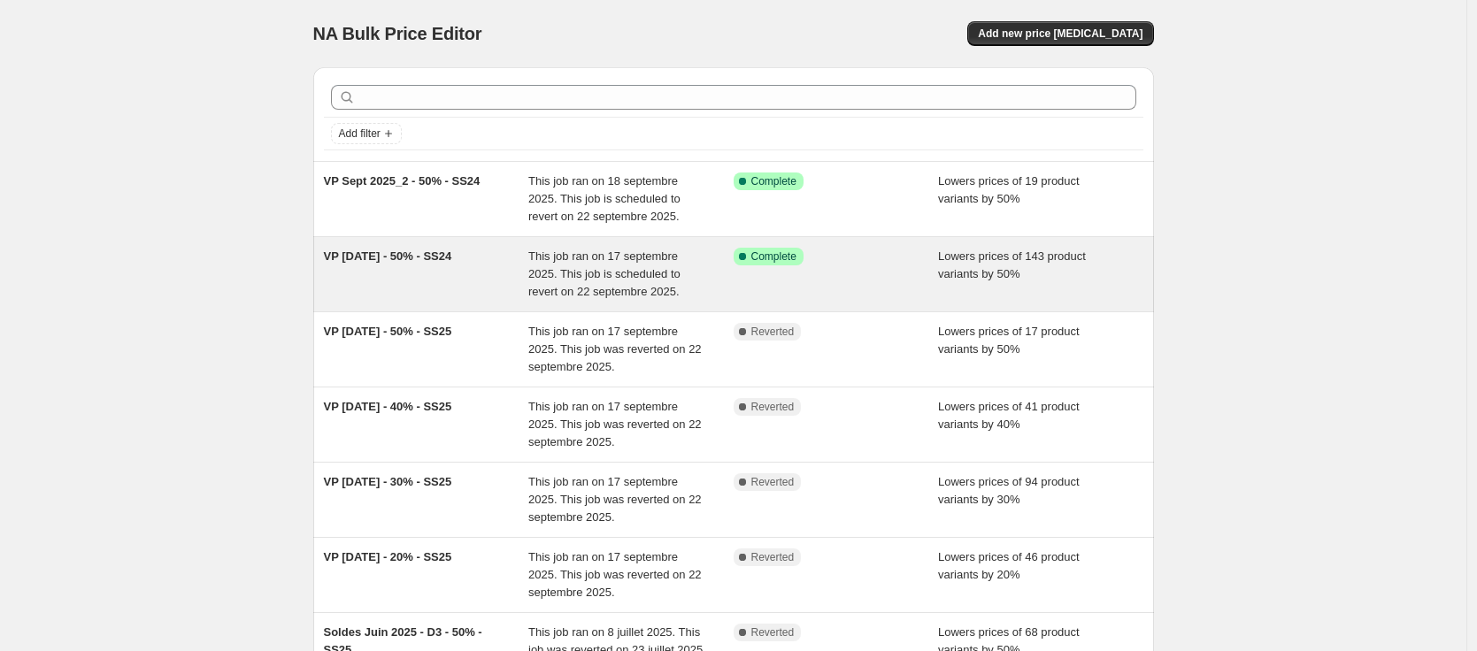
click at [480, 292] on div "VP Sept 2025 - 50% - SS24" at bounding box center [426, 274] width 205 height 53
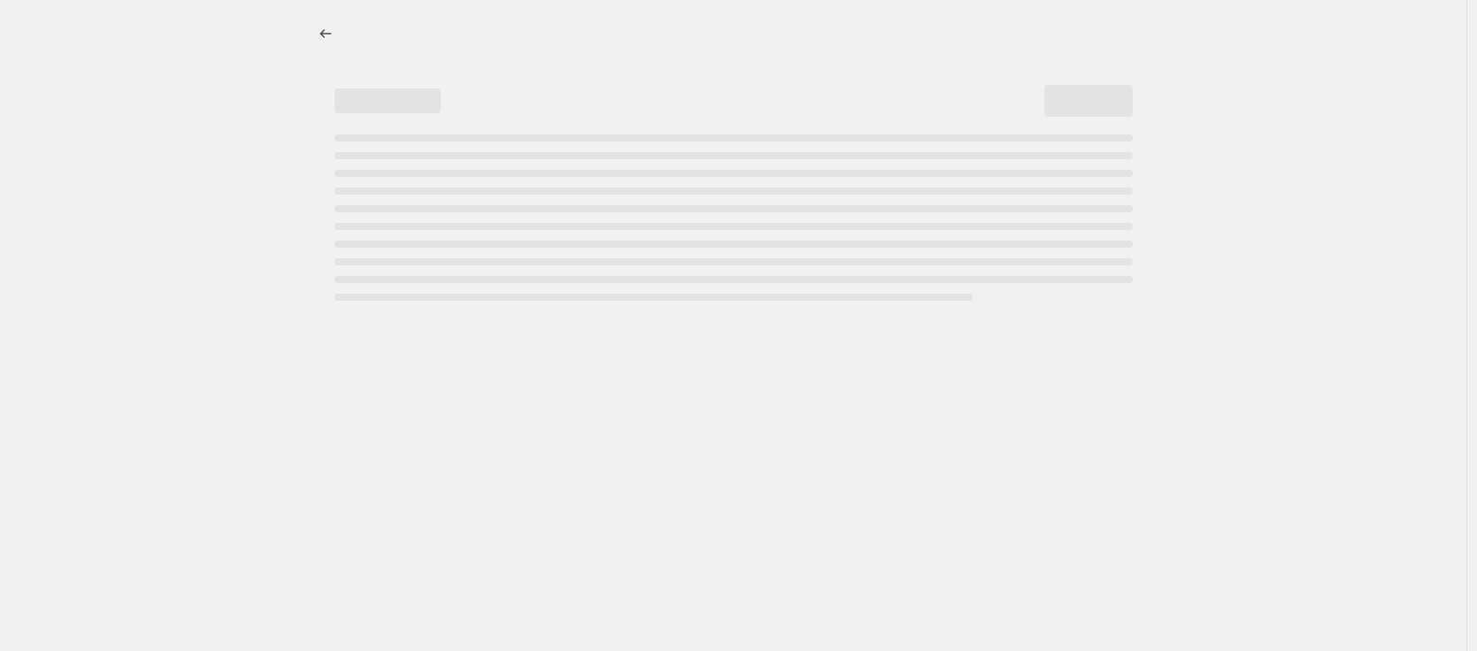
select select "percentage"
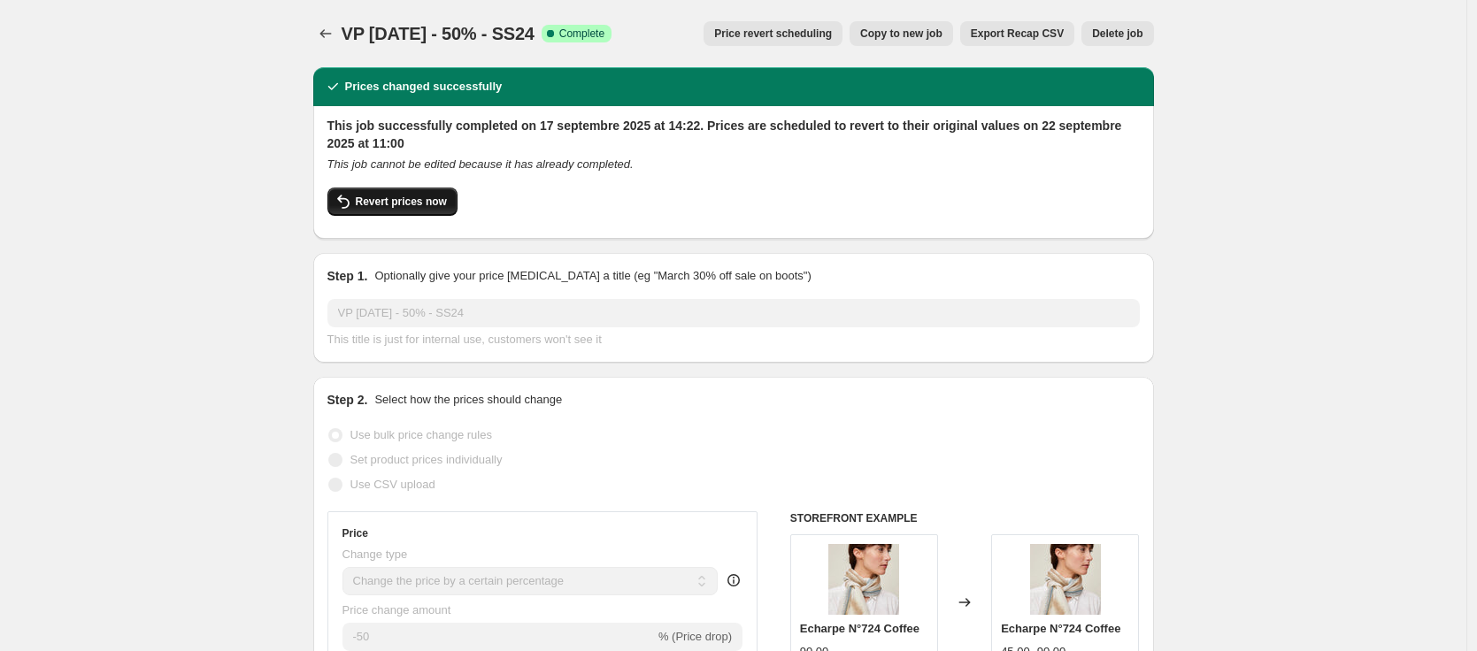
click at [417, 202] on span "Revert prices now" at bounding box center [401, 202] width 91 height 14
checkbox input "false"
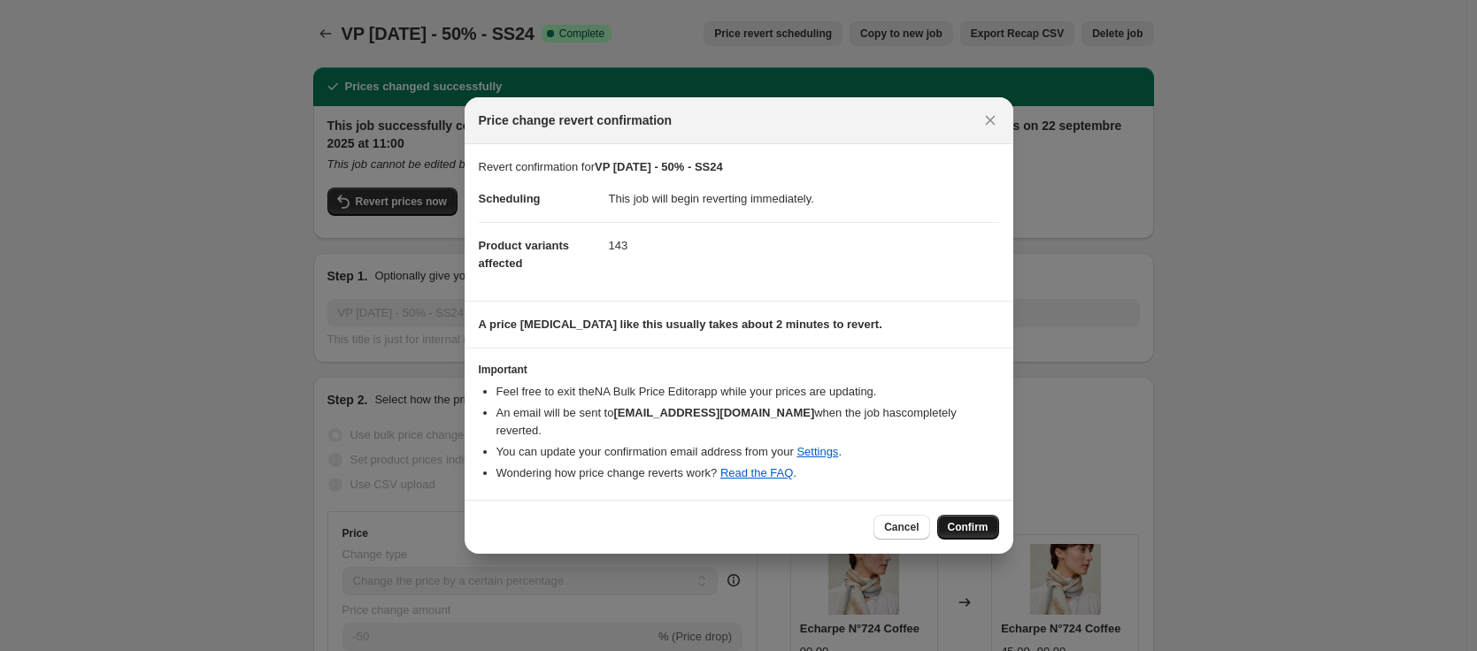
click at [969, 520] on span "Confirm" at bounding box center [968, 527] width 41 height 14
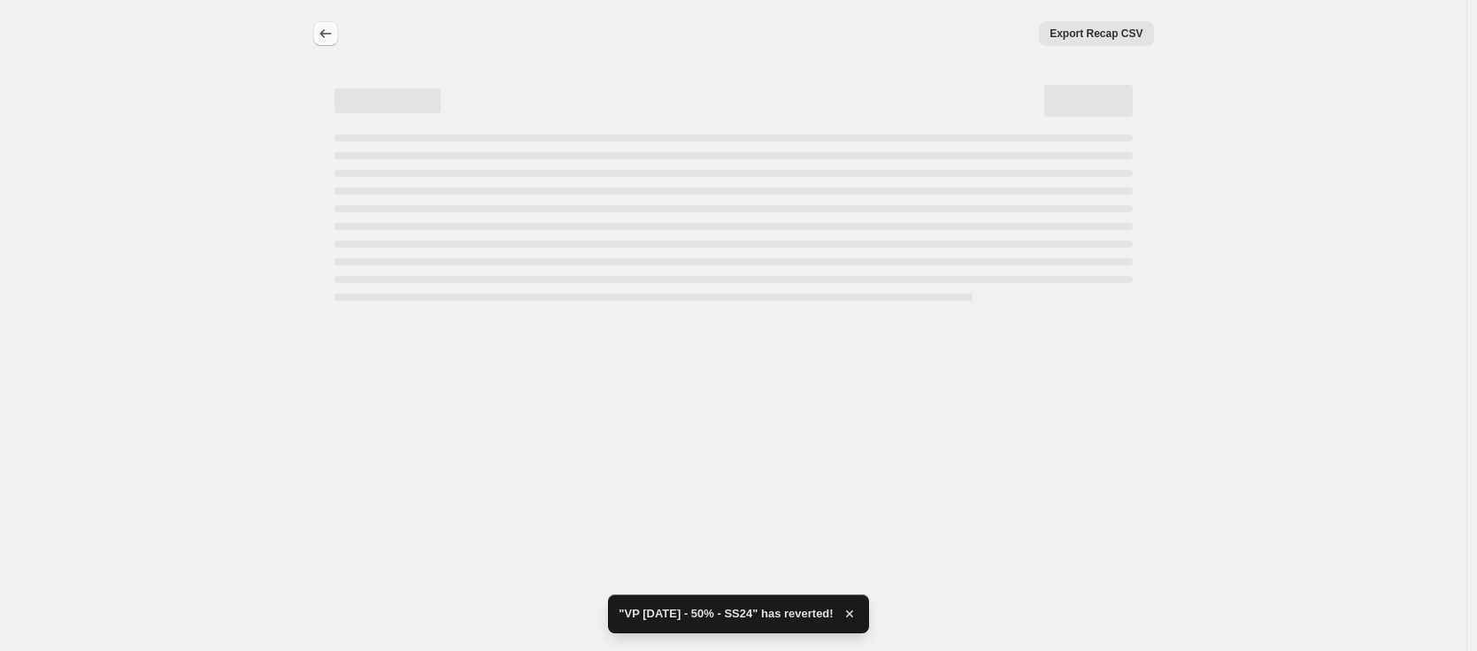
select select "percentage"
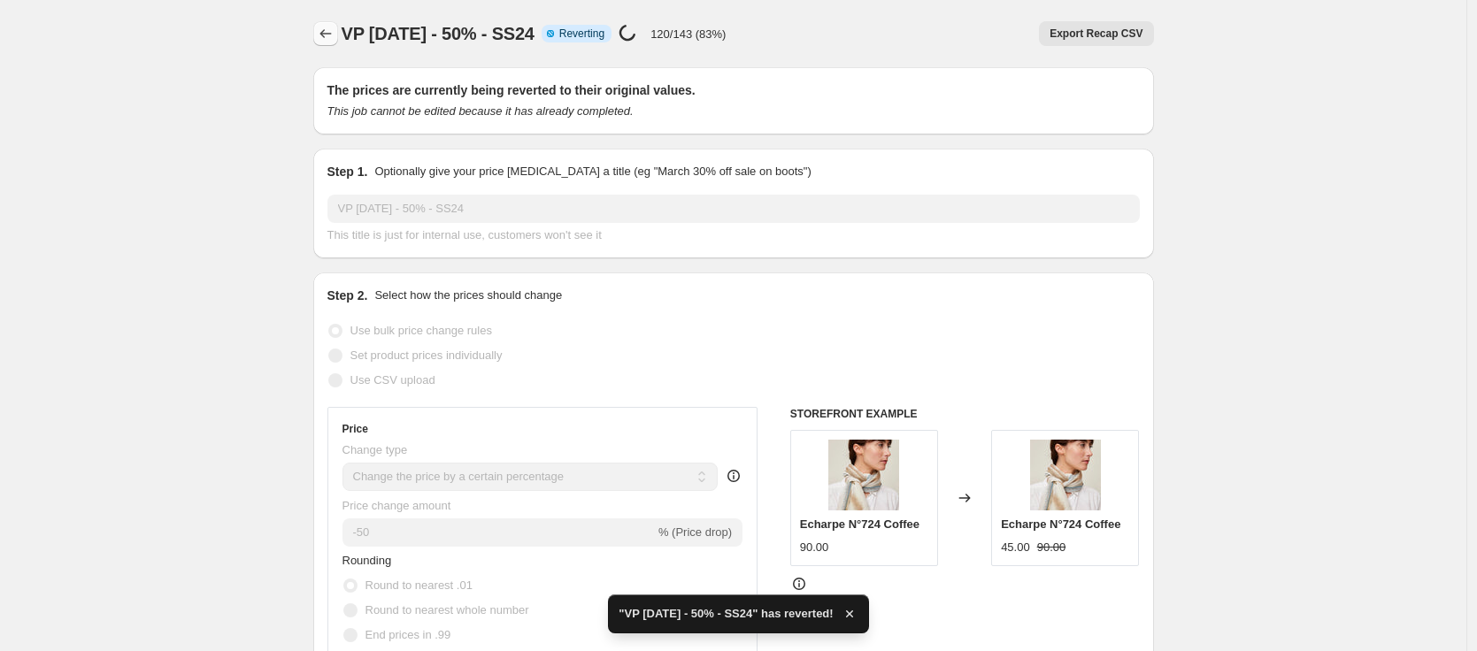
checkbox input "true"
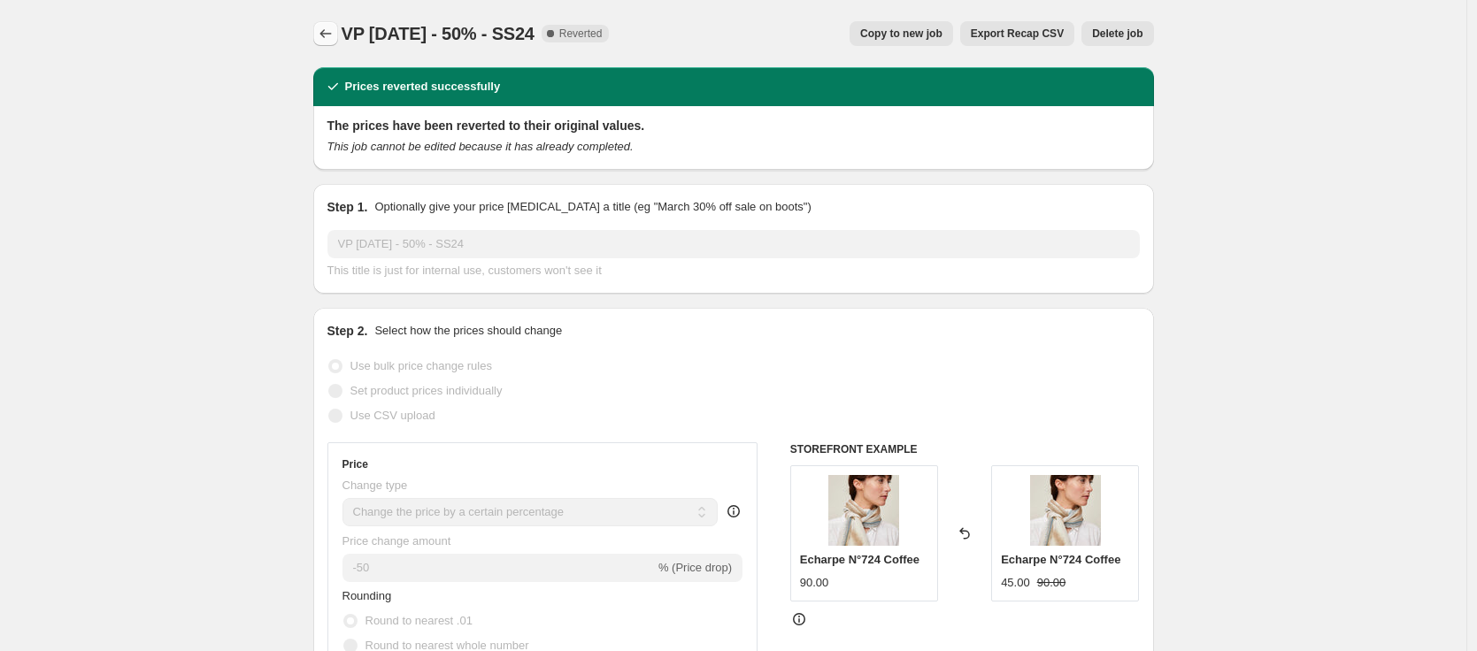
click at [334, 26] on icon "Price change jobs" at bounding box center [326, 34] width 18 height 18
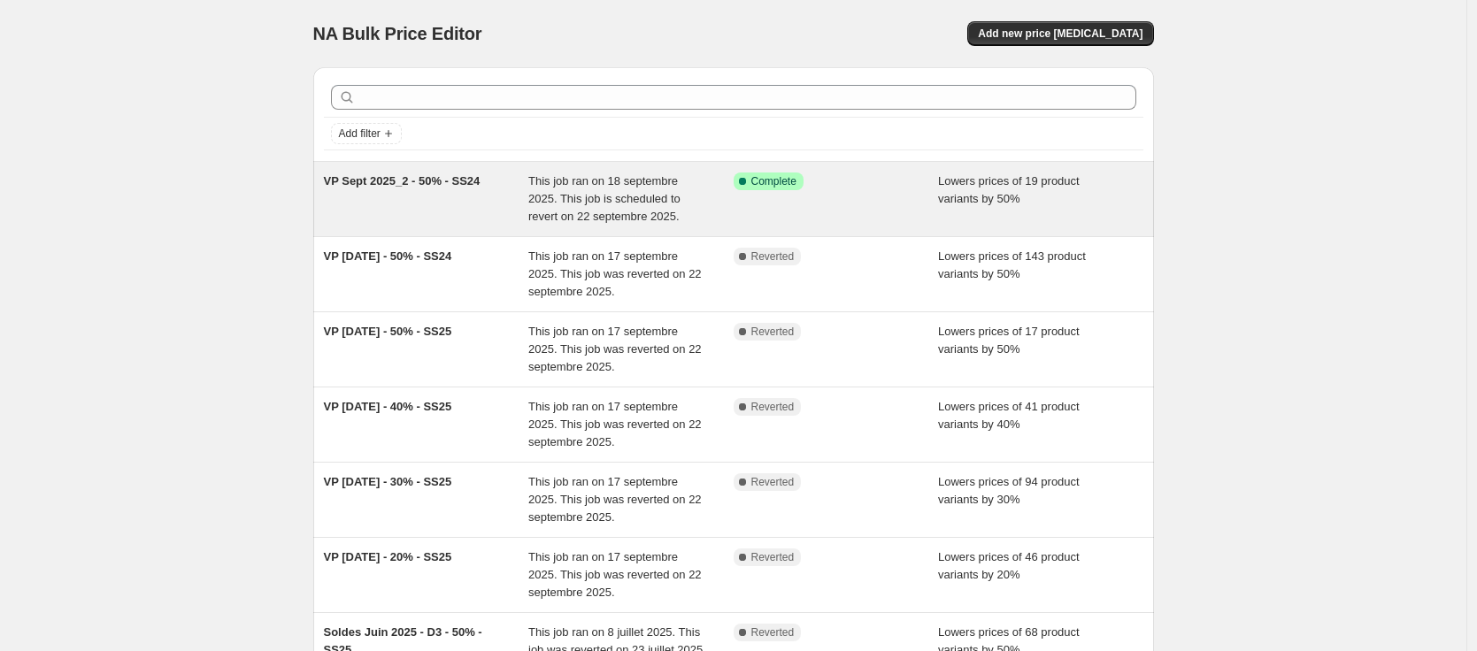
click at [575, 192] on span "This job ran on 18 septembre 2025. This job is scheduled to revert on 22 septem…" at bounding box center [604, 198] width 152 height 49
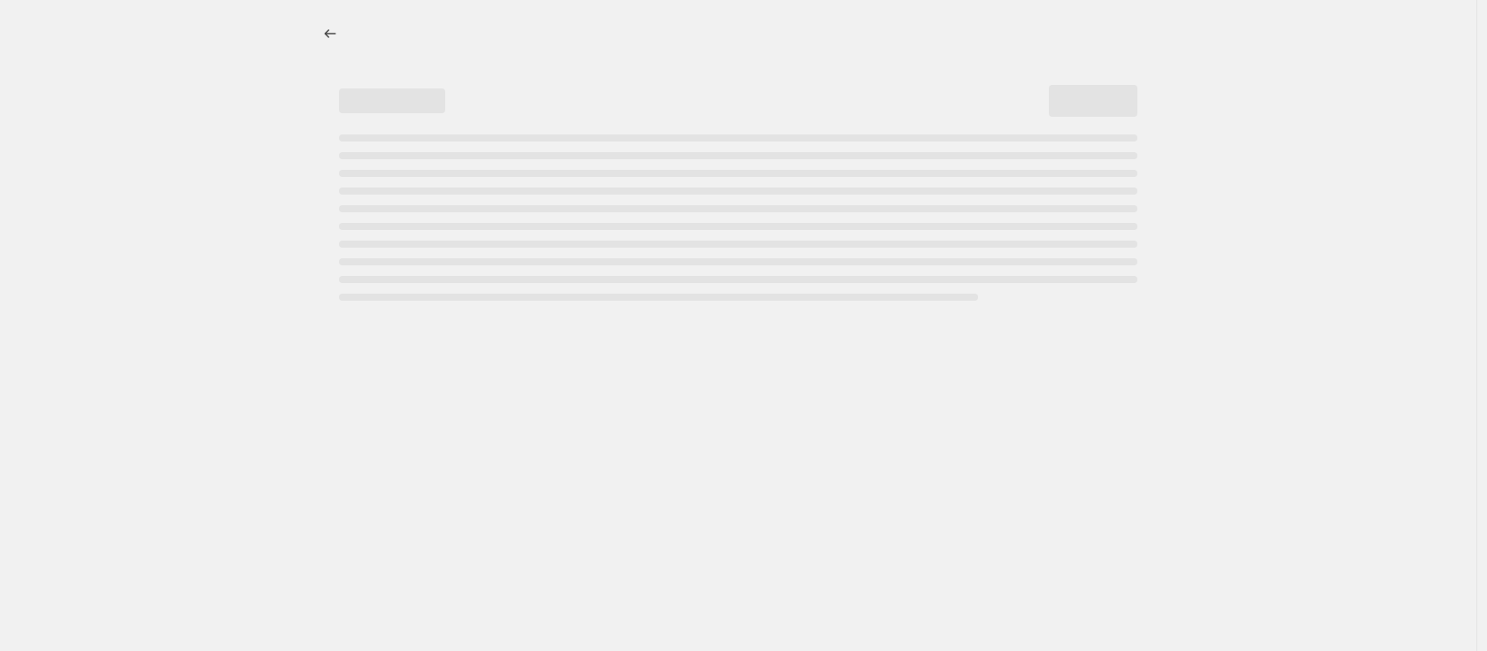
select select "percentage"
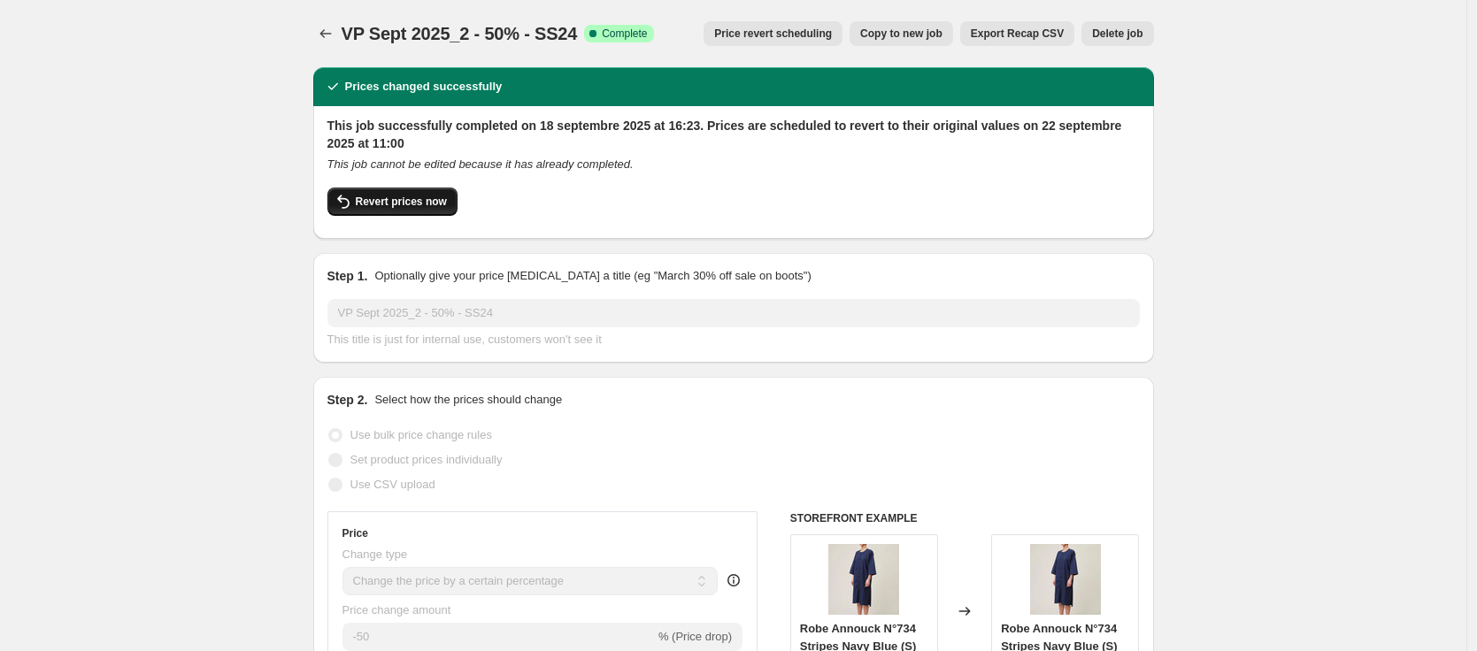
click at [416, 210] on button "Revert prices now" at bounding box center [392, 202] width 130 height 28
checkbox input "false"
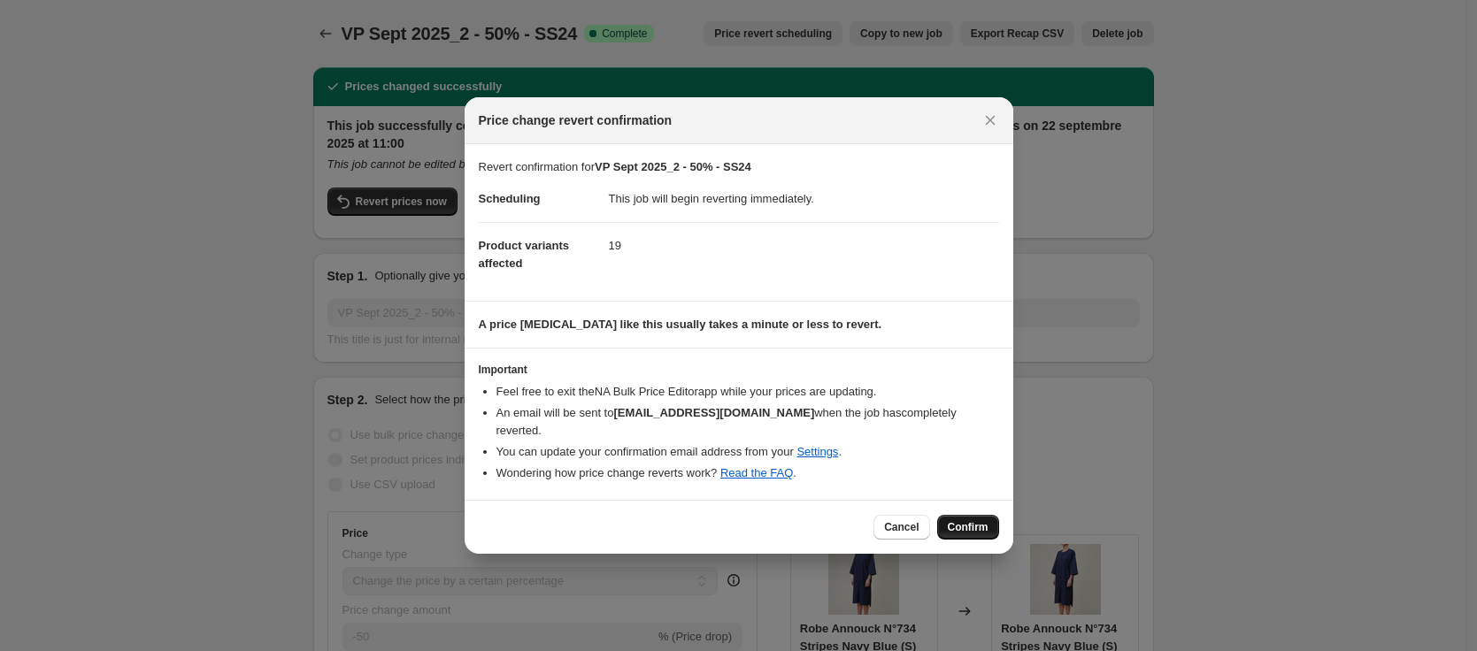
click at [970, 520] on span "Confirm" at bounding box center [968, 527] width 41 height 14
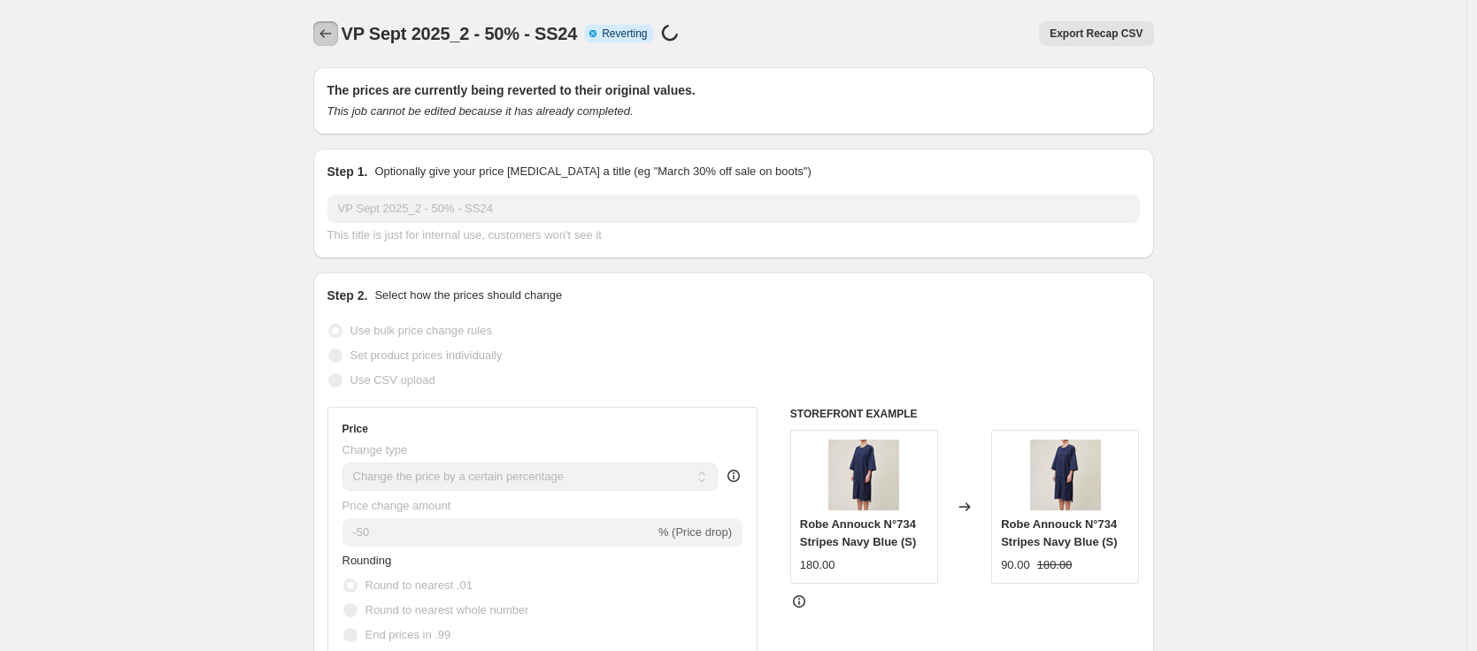
click at [325, 33] on icon "Price change jobs" at bounding box center [326, 34] width 18 height 18
